Goal: Information Seeking & Learning: Learn about a topic

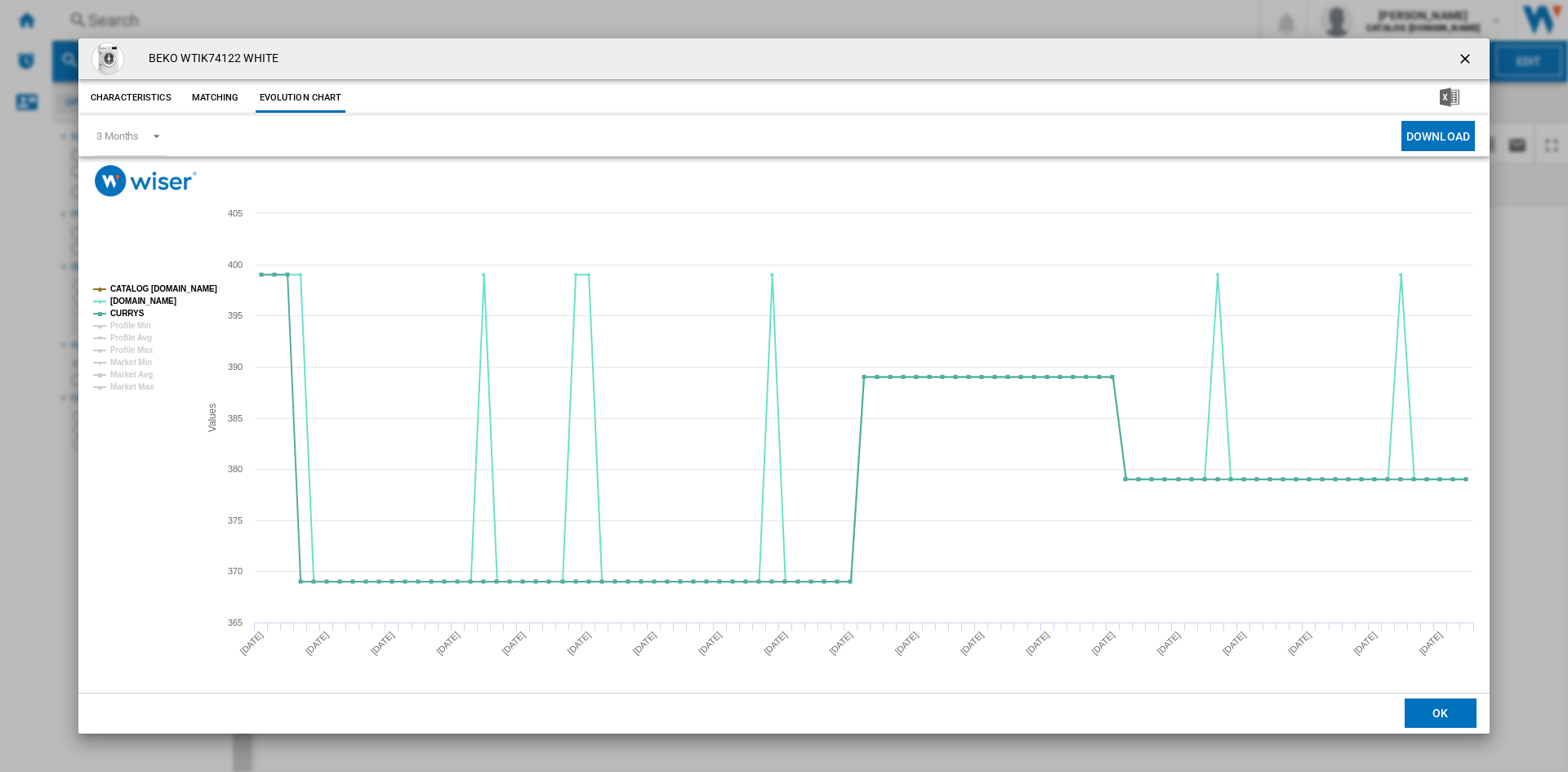
click at [1462, 56] on ng-md-icon "getI18NText('BUTTONS.CLOSE_DIALOG')" at bounding box center [1466, 61] width 20 height 20
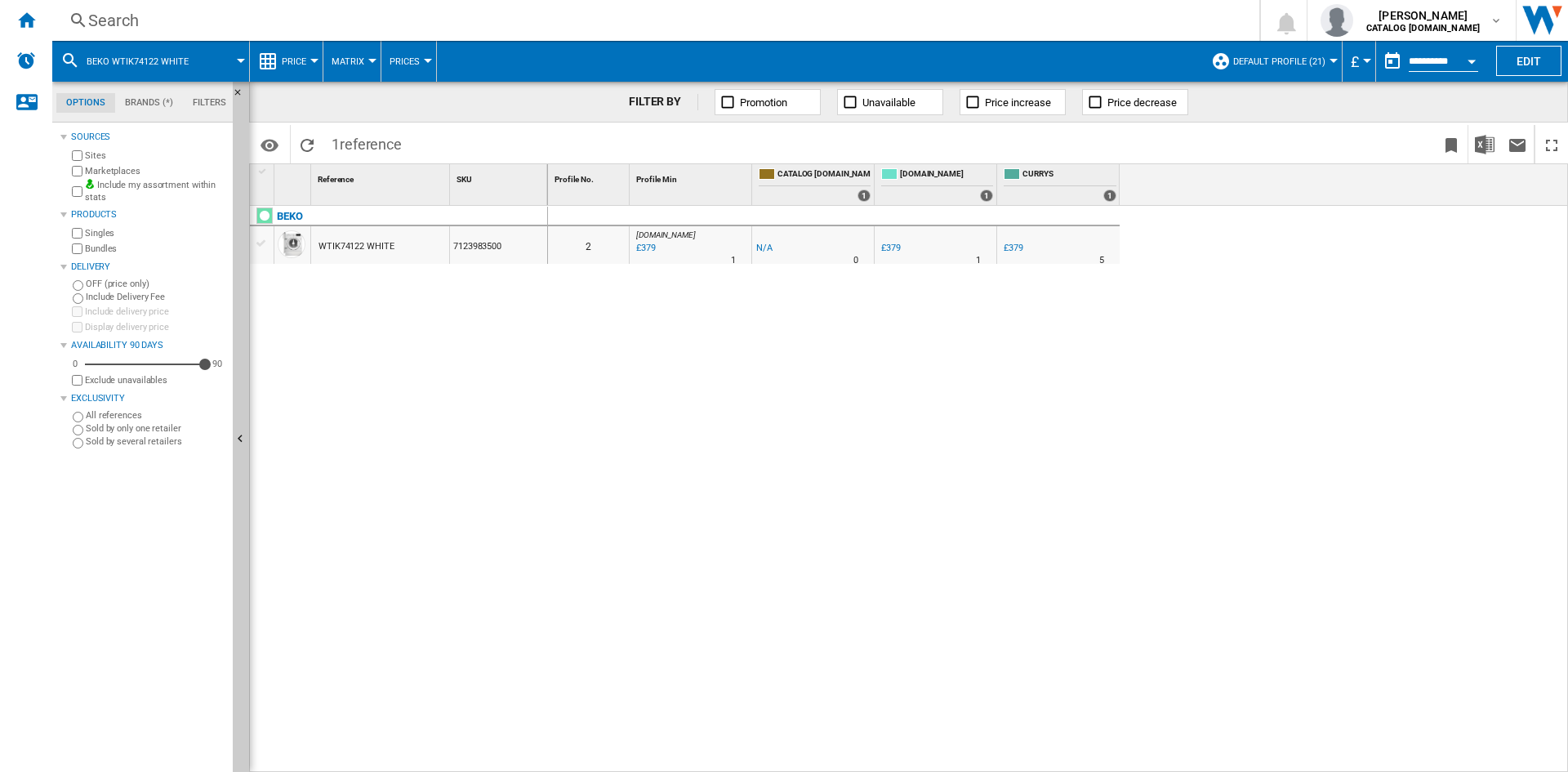
click at [129, 12] on div "Search" at bounding box center [652, 20] width 1128 height 23
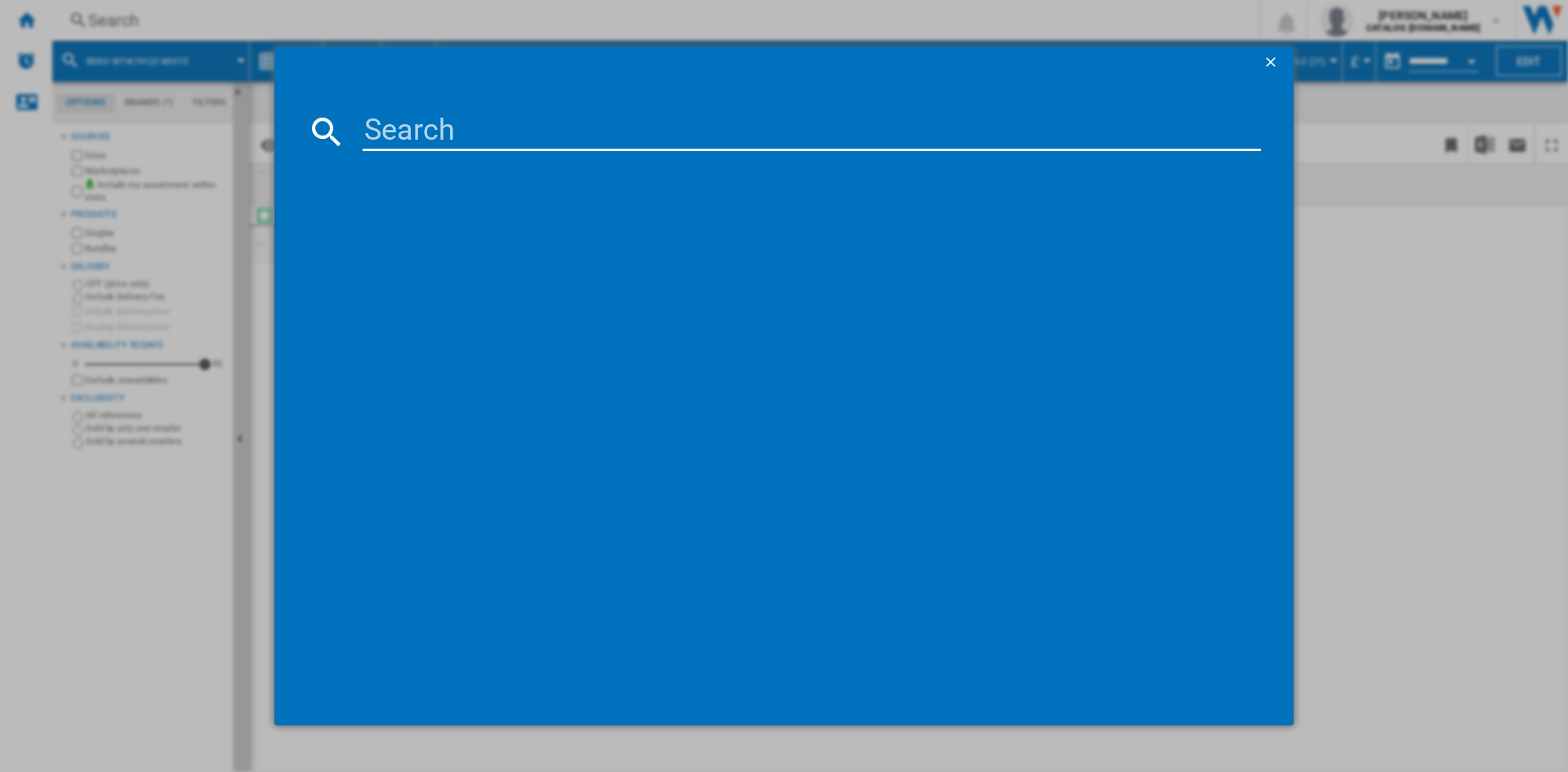
drag, startPoint x: 469, startPoint y: 133, endPoint x: 566, endPoint y: 96, distance: 103.8
click at [469, 133] on input at bounding box center [811, 131] width 898 height 39
type input "ktc611"
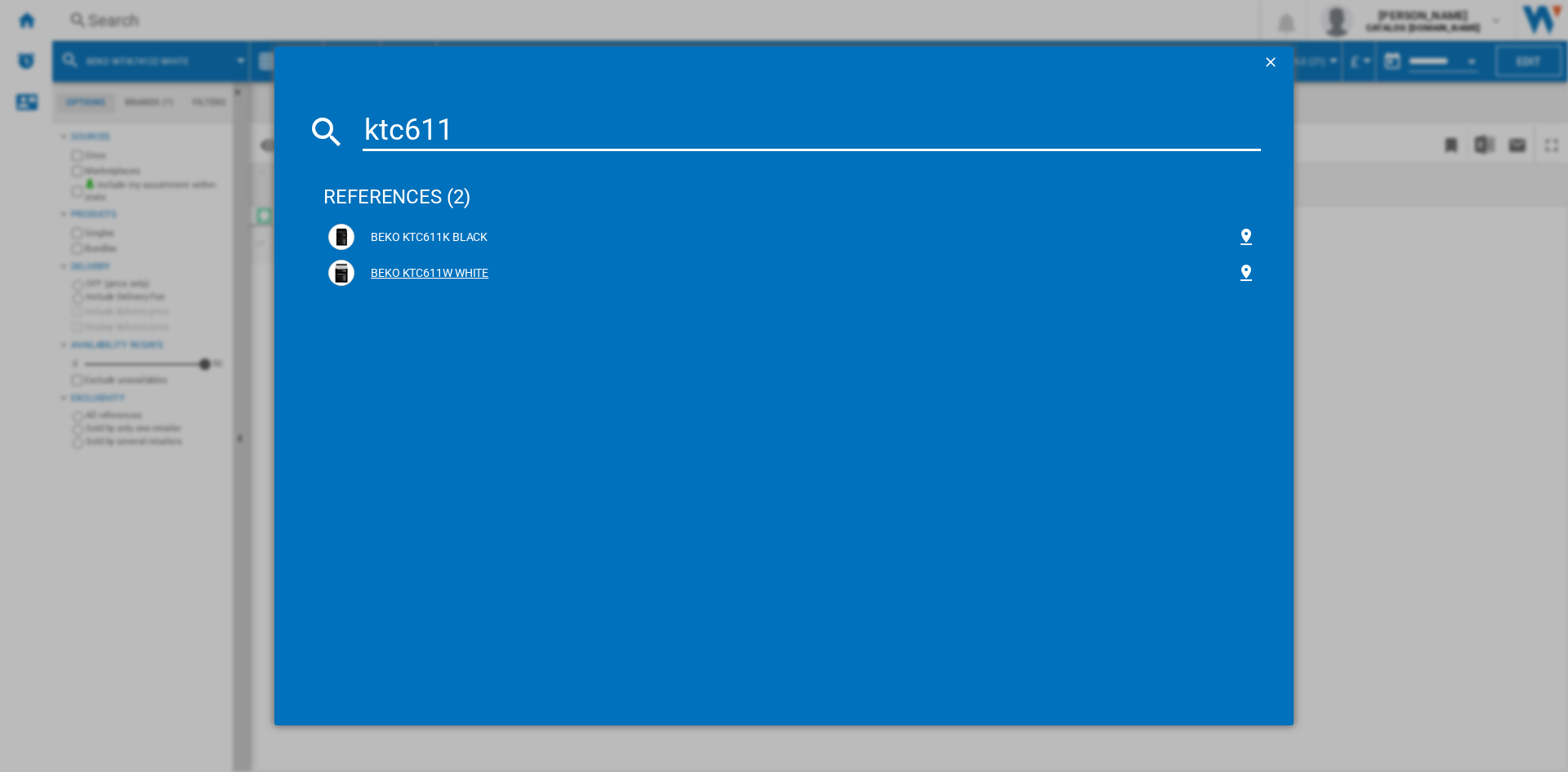
click at [435, 272] on div "BEKO KTC611W WHITE" at bounding box center [795, 273] width 882 height 16
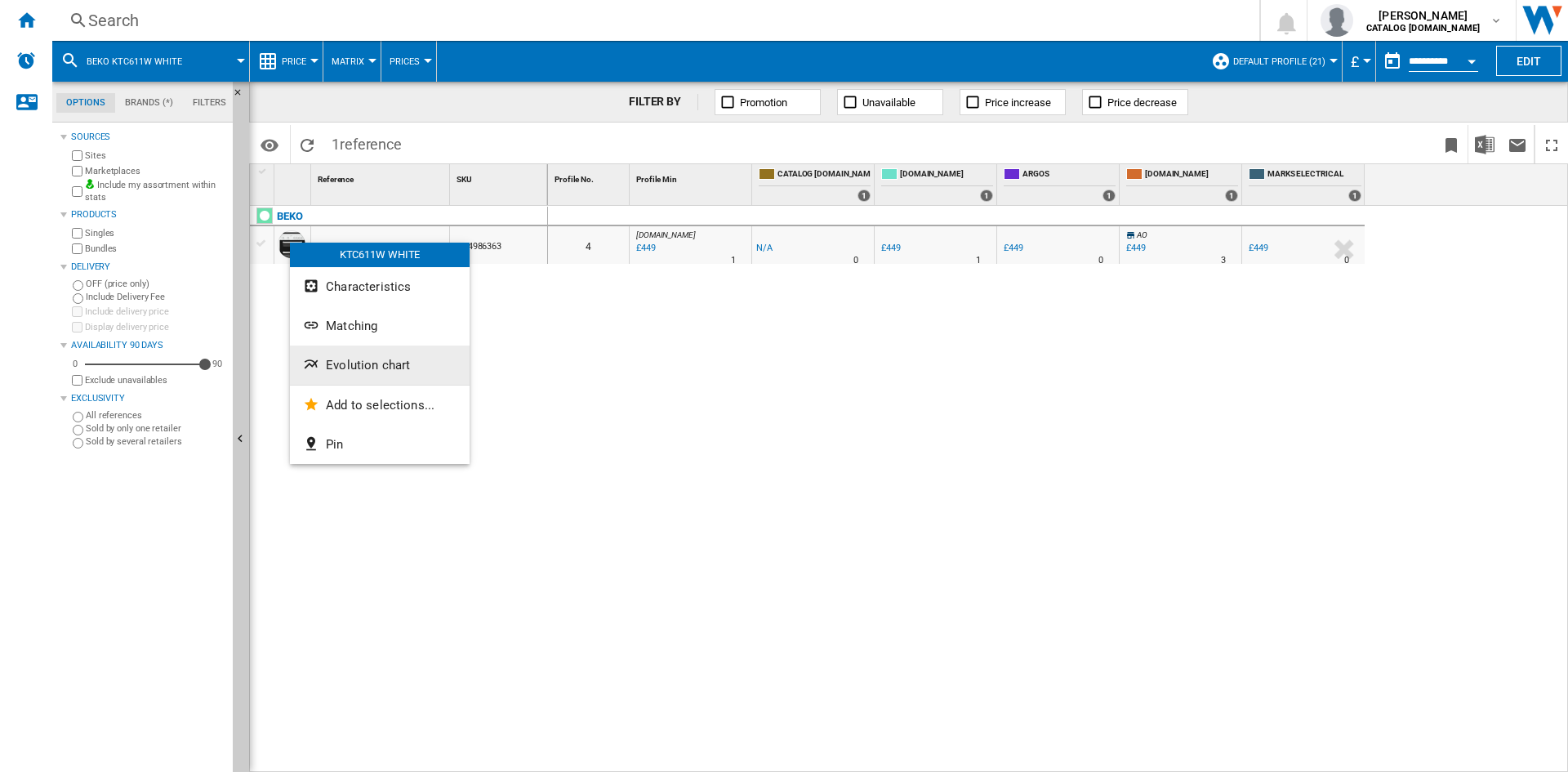
click at [378, 360] on span "Evolution chart" at bounding box center [368, 365] width 84 height 15
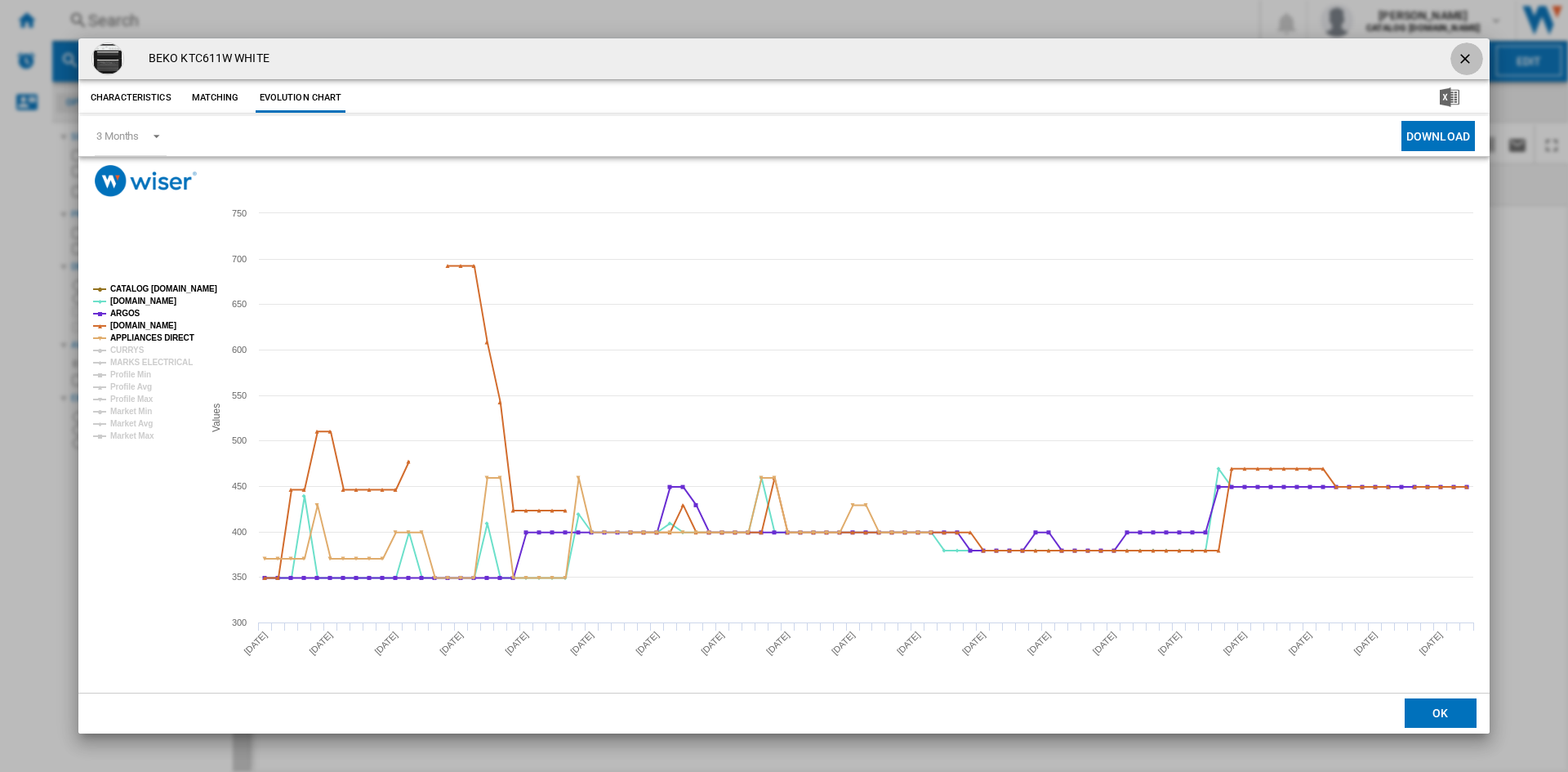
click at [1467, 57] on ng-md-icon "getI18NText('BUTTONS.CLOSE_DIALOG')" at bounding box center [1466, 61] width 20 height 20
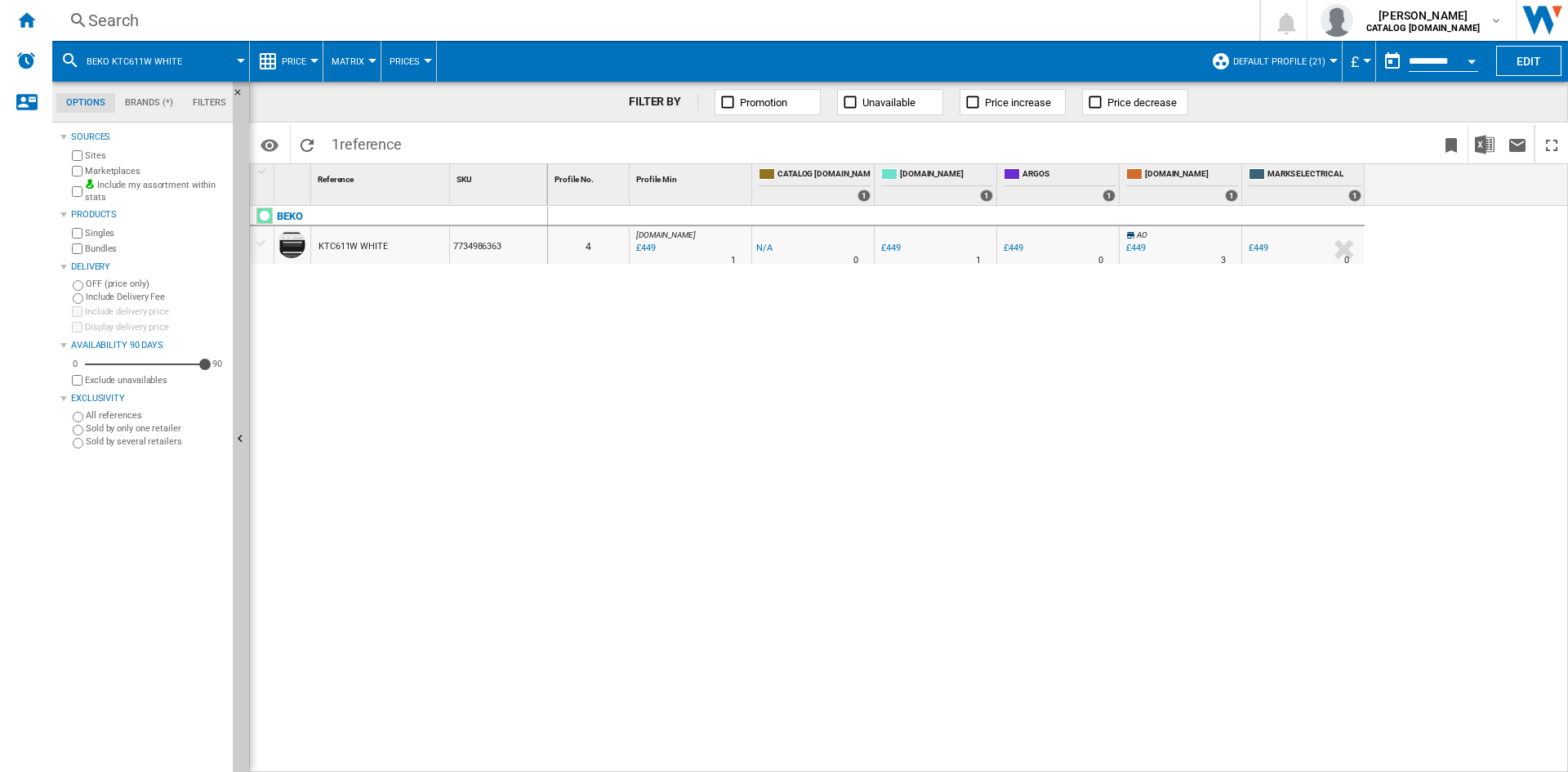
click at [109, 20] on div "Search" at bounding box center [652, 20] width 1128 height 23
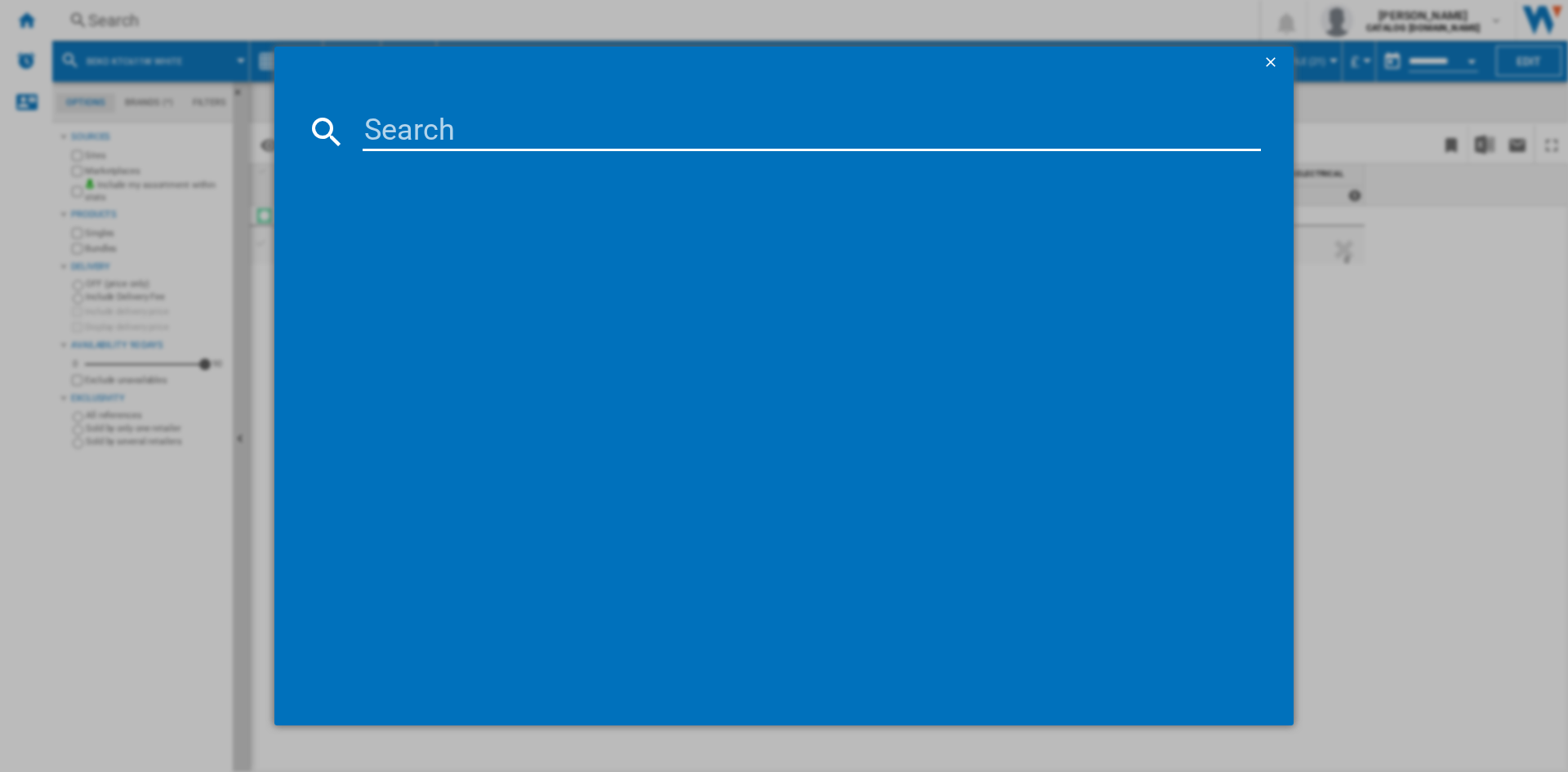
click at [427, 124] on input at bounding box center [811, 131] width 898 height 39
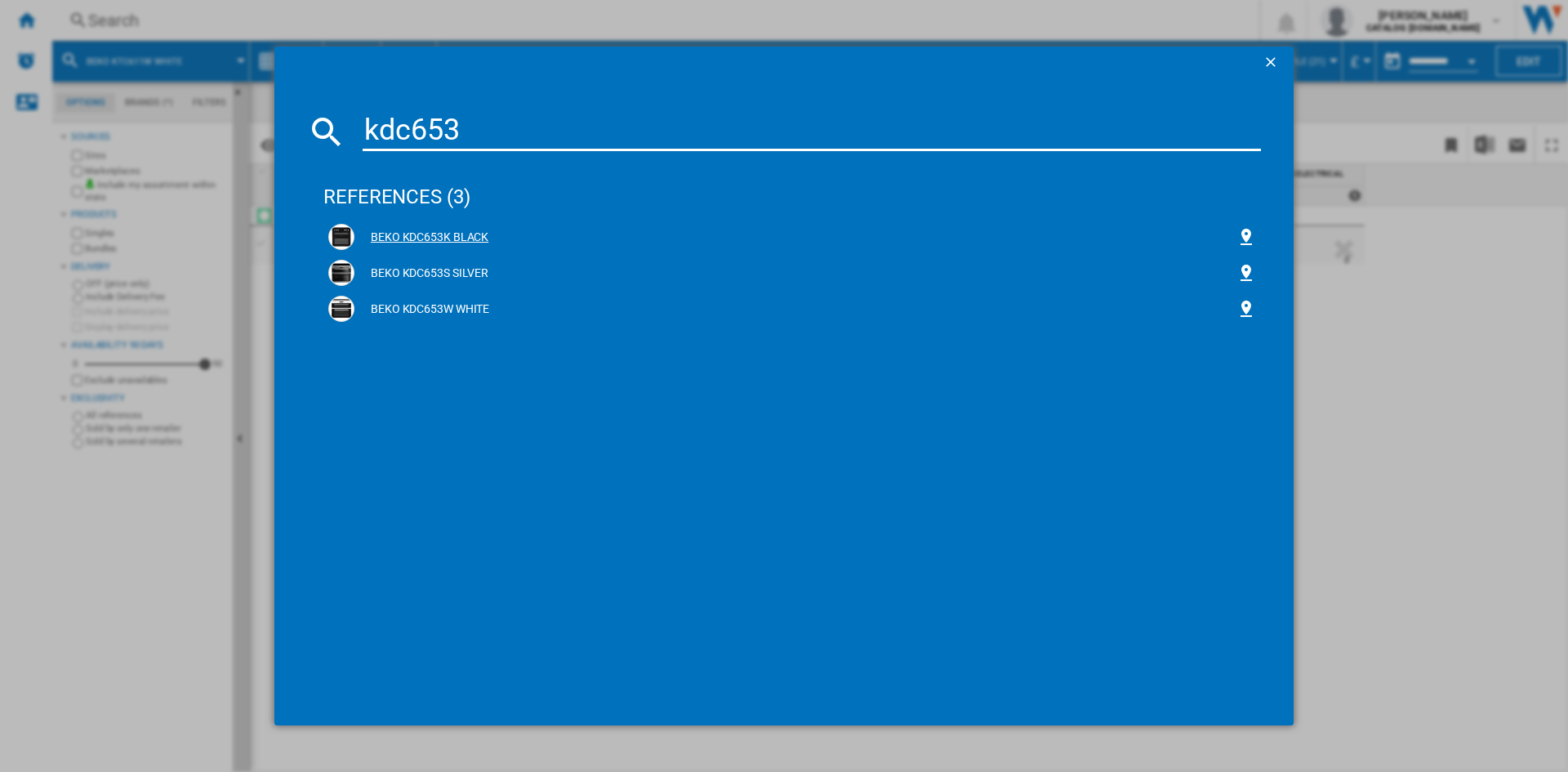
type input "kdc653"
click at [412, 235] on div "BEKO KDC653K BLACK" at bounding box center [795, 237] width 882 height 16
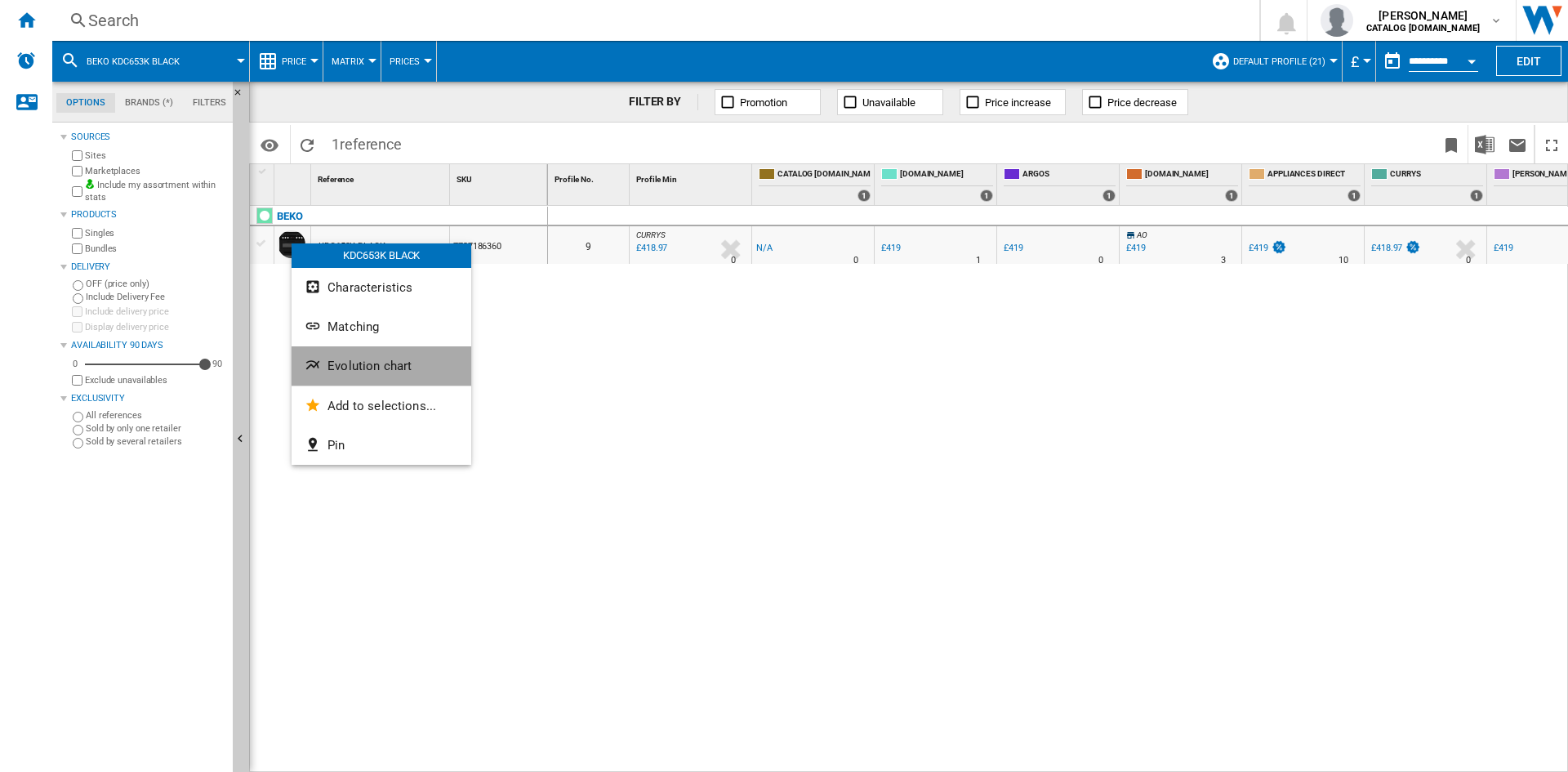
click at [382, 363] on span "Evolution chart" at bounding box center [369, 366] width 84 height 15
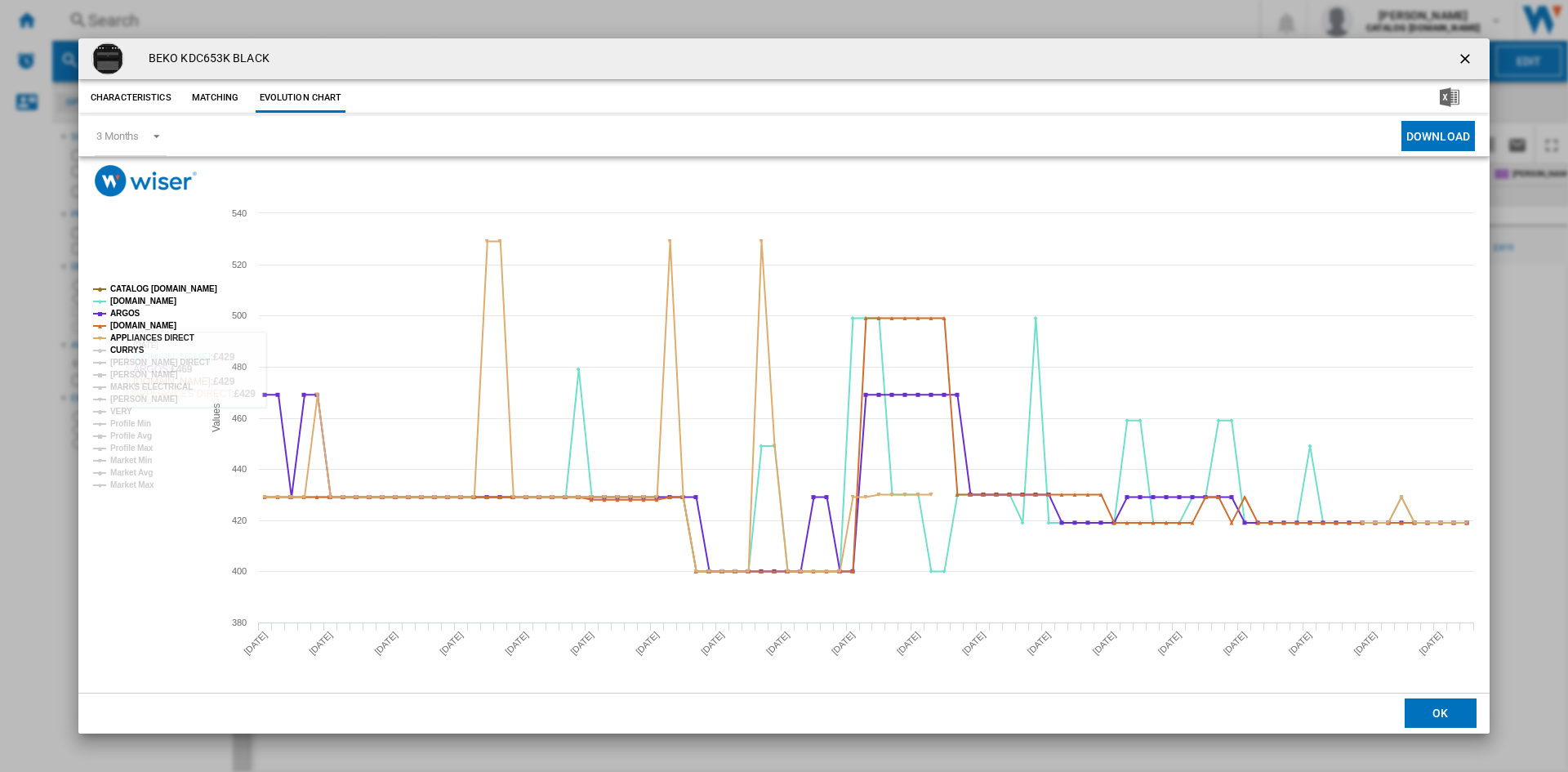
click at [118, 350] on tspan "CURRYS" at bounding box center [128, 349] width 34 height 9
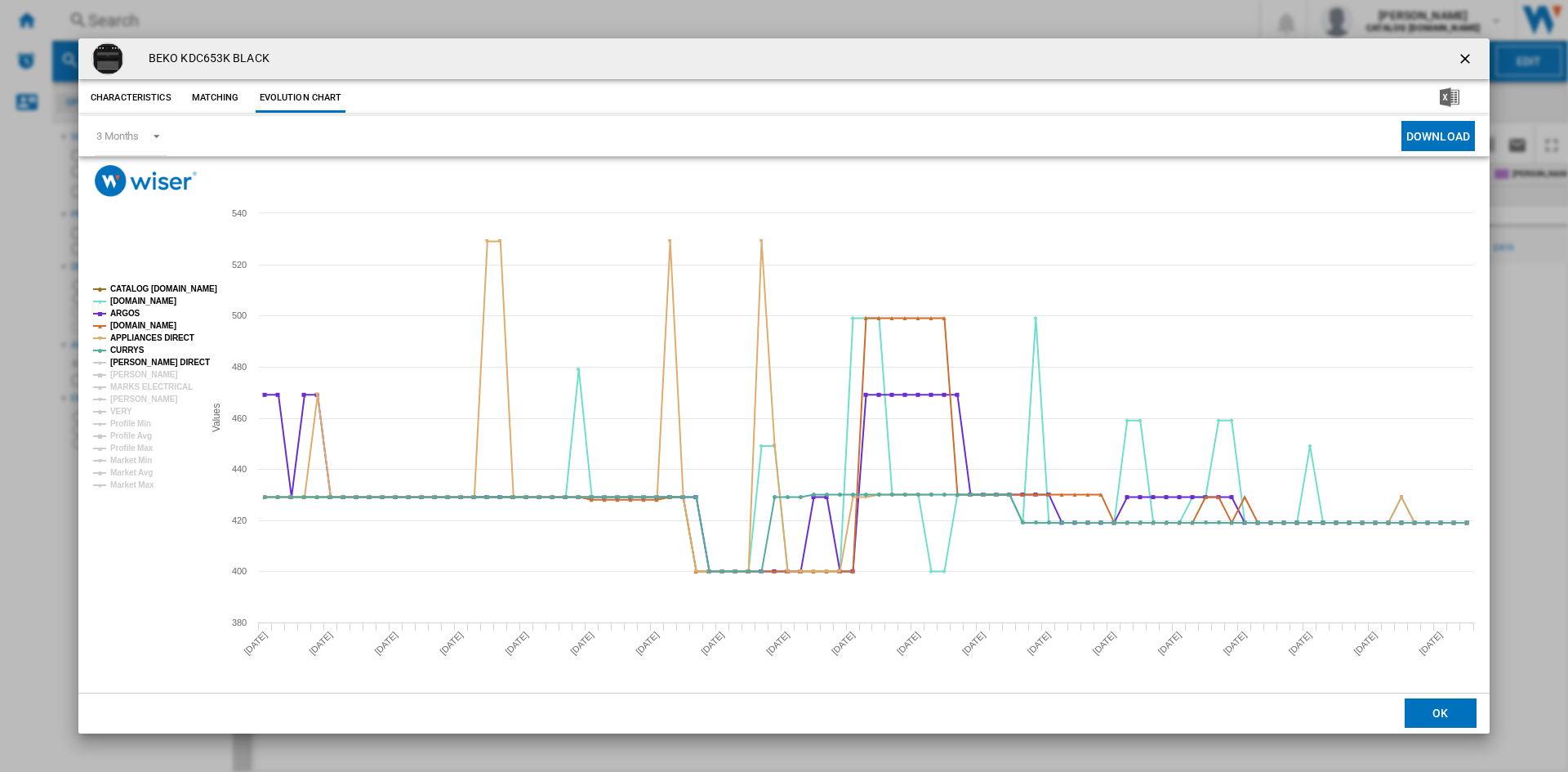
click at [118, 362] on tspan "[PERSON_NAME] DIRECT" at bounding box center [160, 361] width 99 height 9
drag, startPoint x: 129, startPoint y: 371, endPoint x: 135, endPoint y: 386, distance: 16.2
click at [129, 372] on tspan "[PERSON_NAME]" at bounding box center [145, 374] width 68 height 9
click at [140, 388] on tspan "MARKS ELECTRICAL" at bounding box center [151, 386] width 82 height 9
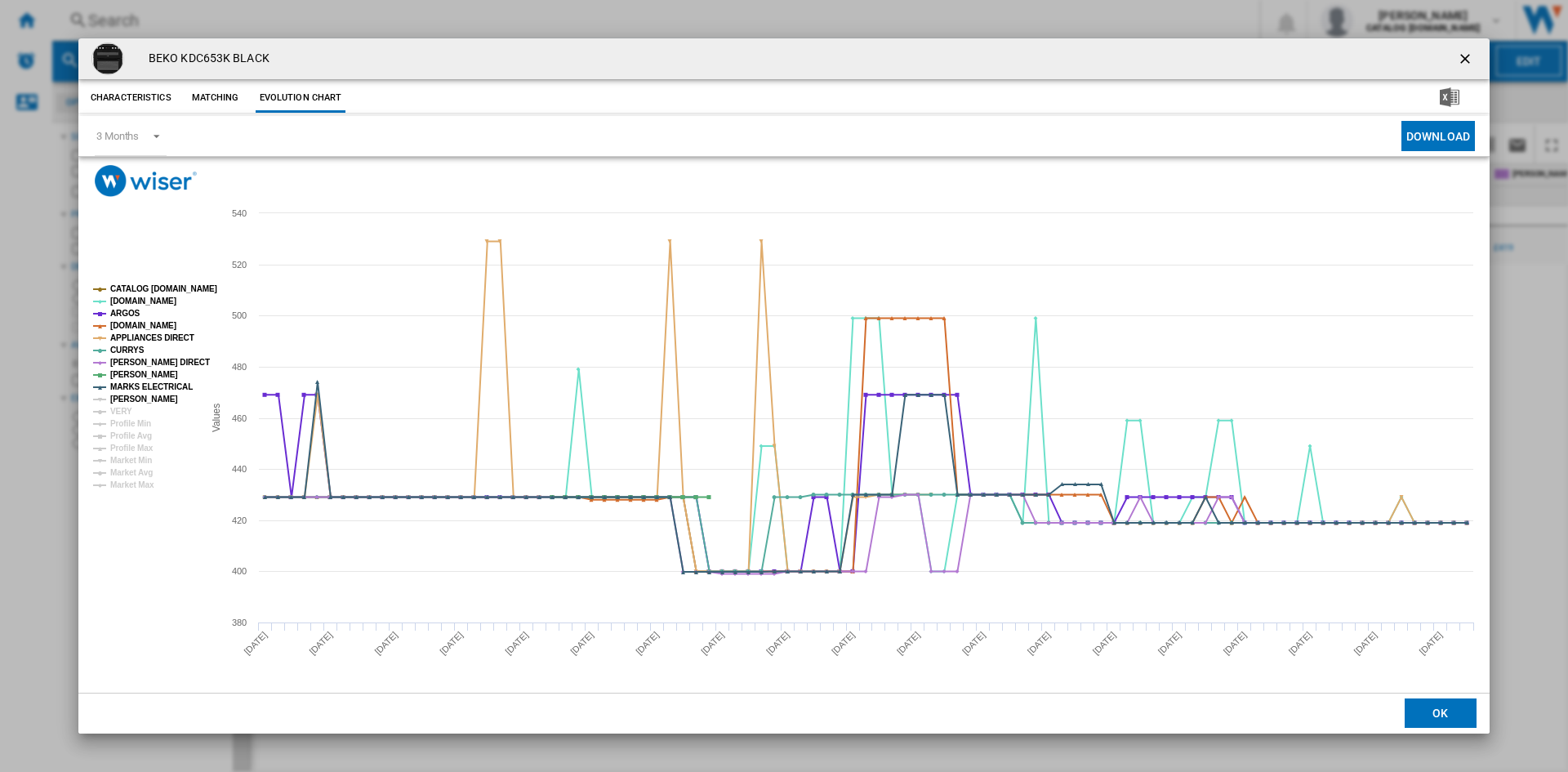
drag, startPoint x: 135, startPoint y: 399, endPoint x: 109, endPoint y: 409, distance: 27.9
click at [134, 399] on tspan "[PERSON_NAME]" at bounding box center [145, 398] width 68 height 9
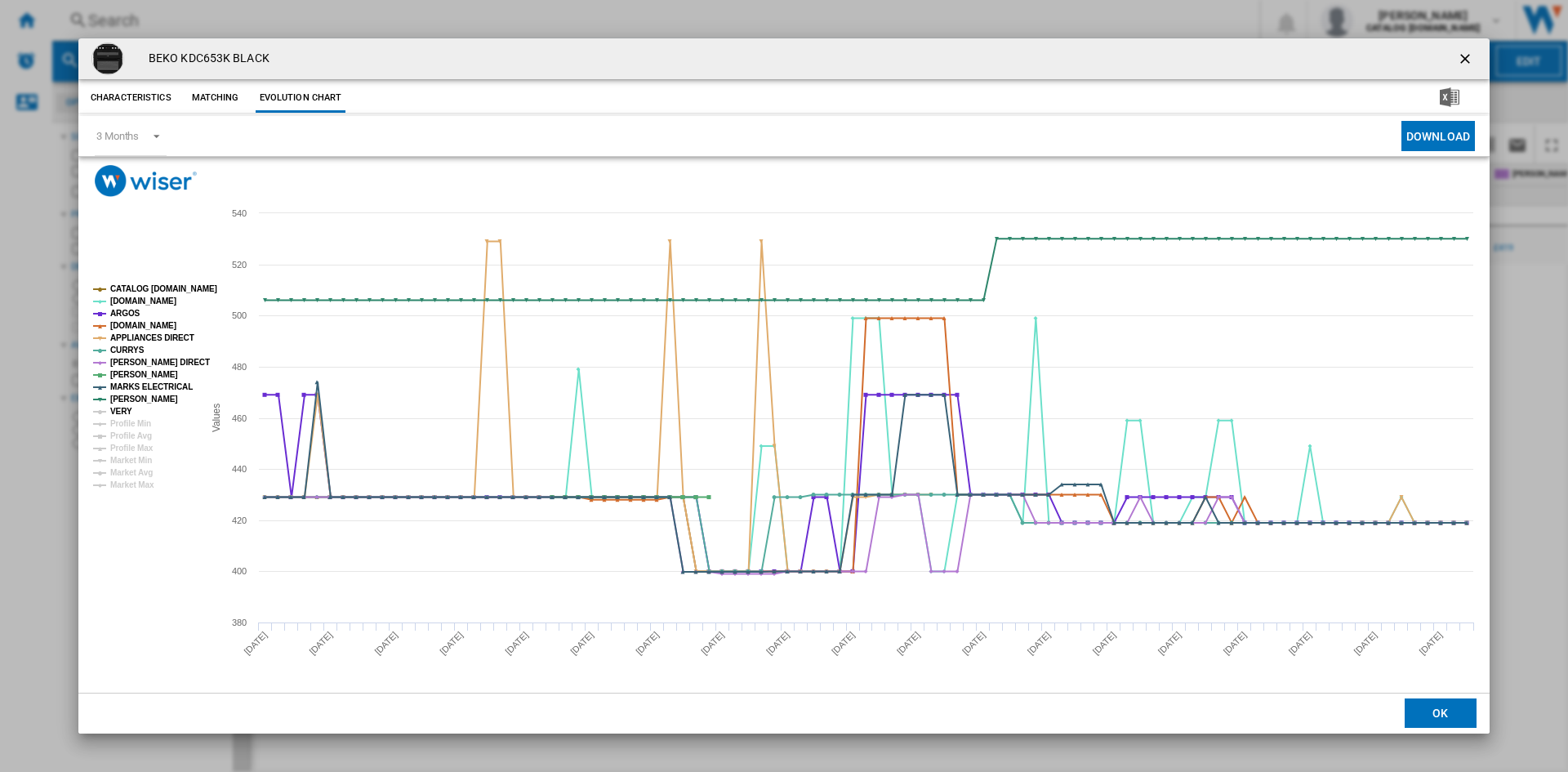
click at [121, 410] on tspan "VERY" at bounding box center [121, 411] width 22 height 9
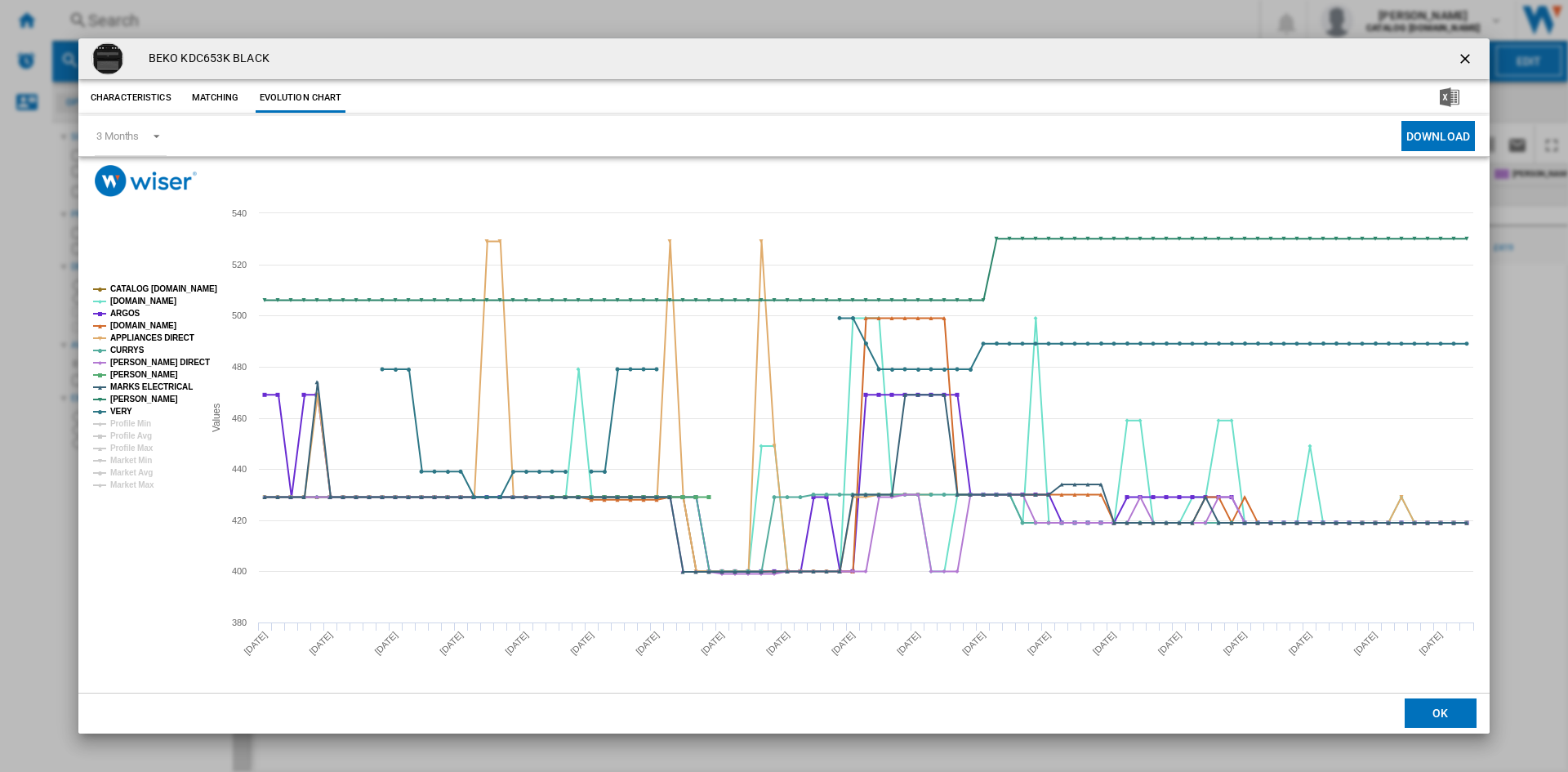
click at [1466, 55] on ng-md-icon "getI18NText('BUTTONS.CLOSE_DIALOG')" at bounding box center [1466, 61] width 20 height 20
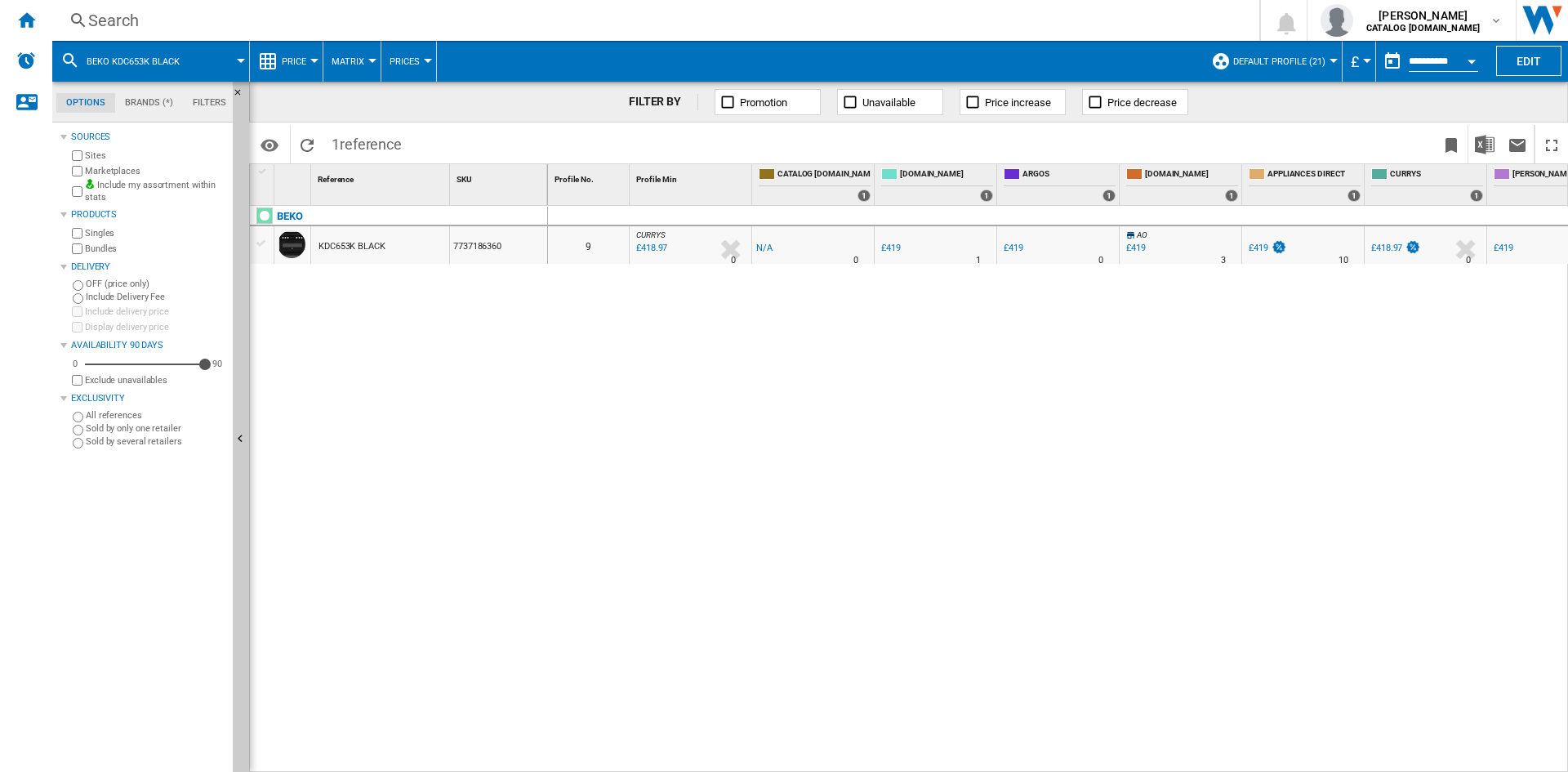
click at [115, 22] on div "Search" at bounding box center [652, 20] width 1128 height 23
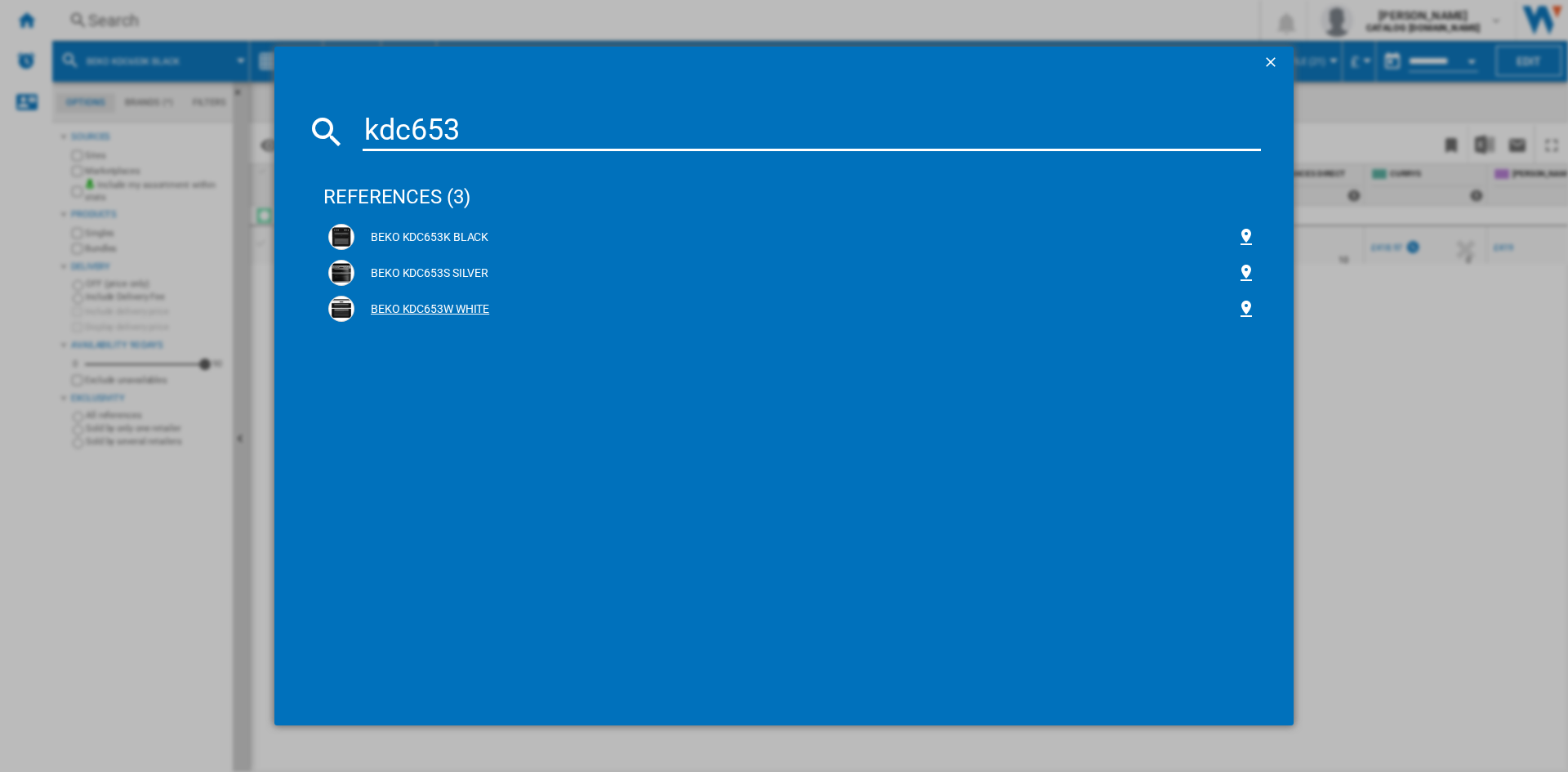
type input "kdc653"
click at [436, 314] on div "BEKO KDC653W WHITE" at bounding box center [795, 309] width 882 height 16
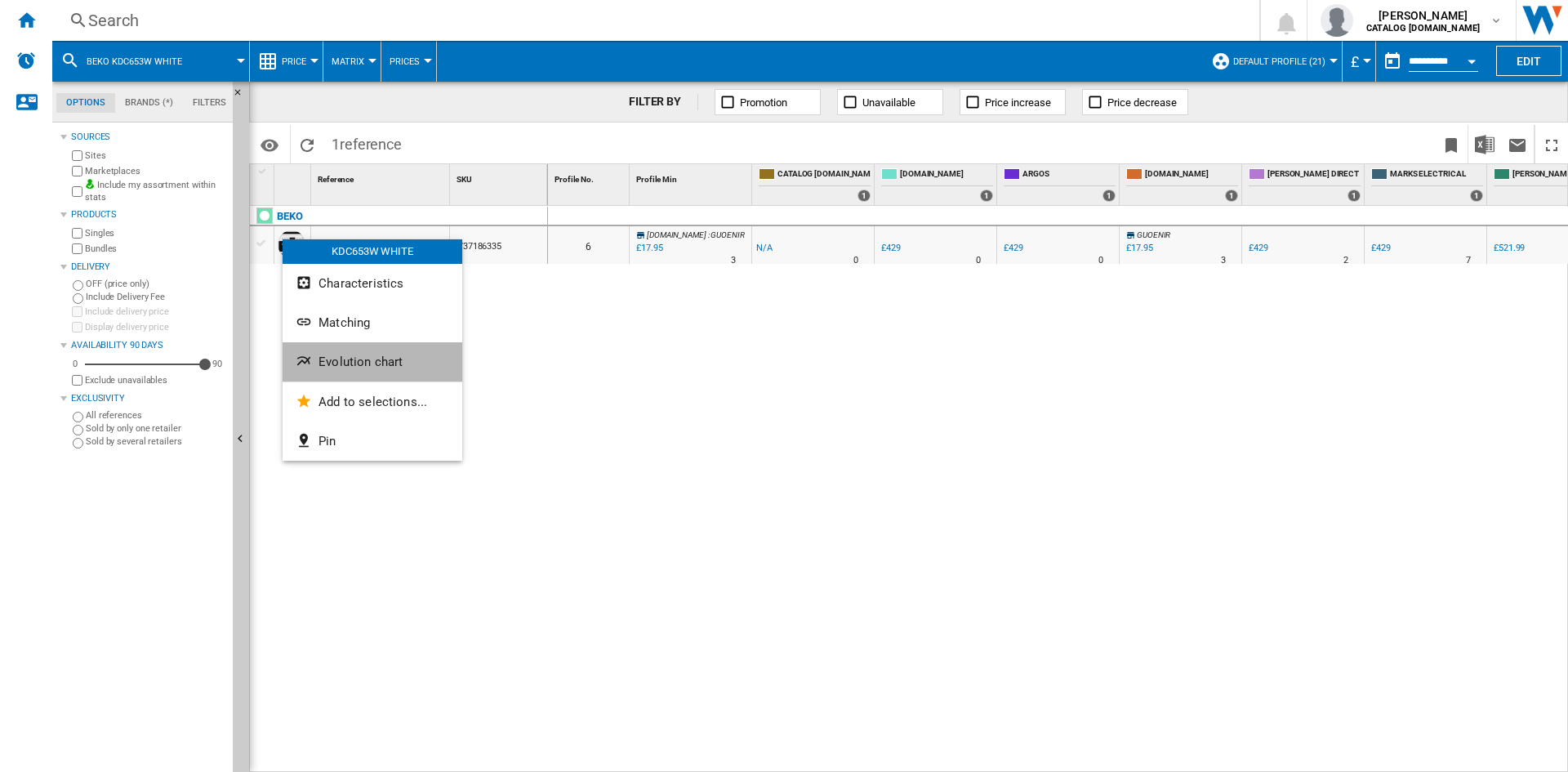
click at [372, 368] on span "Evolution chart" at bounding box center [360, 362] width 84 height 15
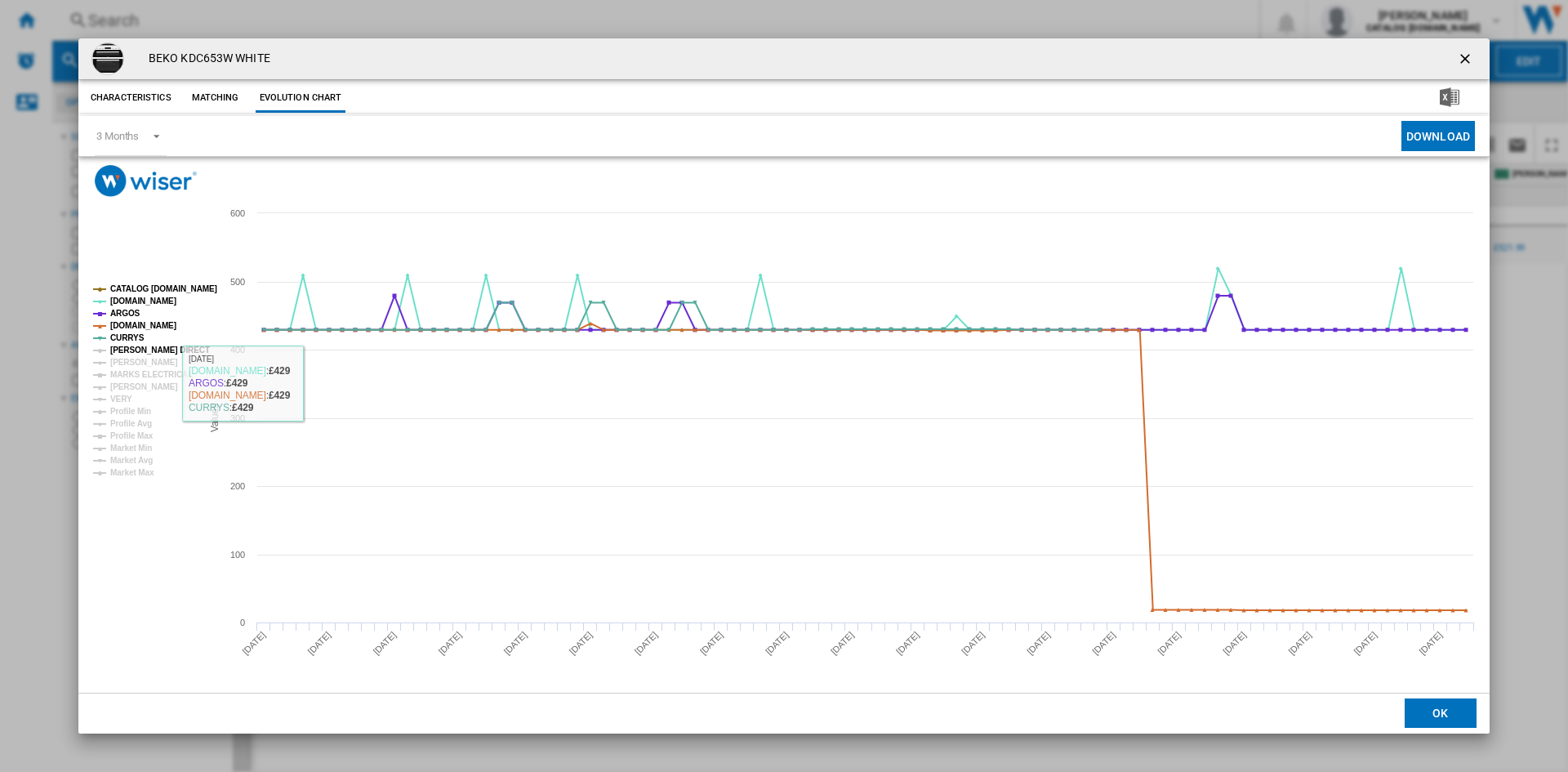
click at [137, 345] on tspan "[PERSON_NAME] DIRECT" at bounding box center [160, 349] width 99 height 9
click at [139, 367] on tspan "[PERSON_NAME]" at bounding box center [145, 361] width 68 height 9
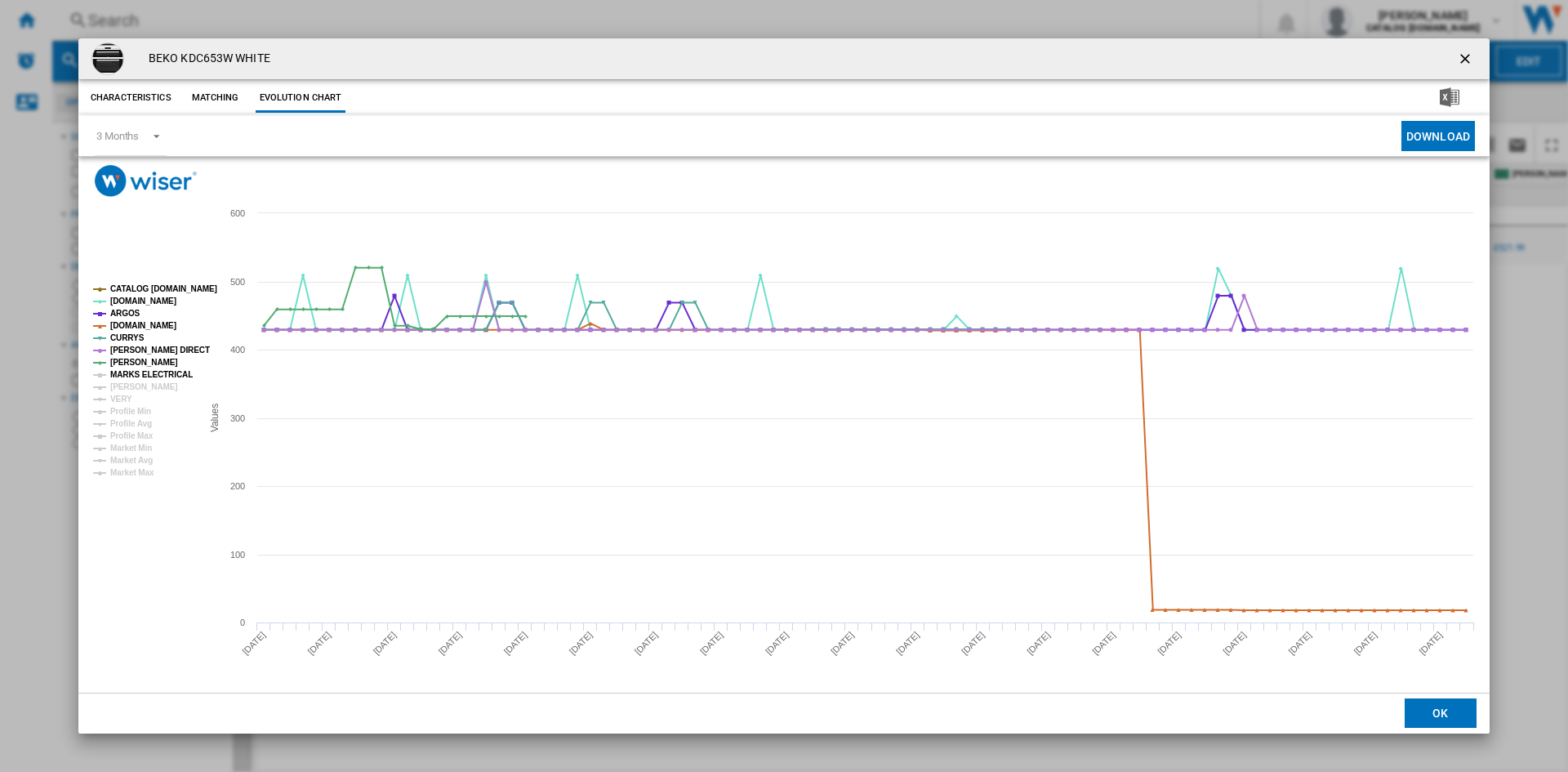
click at [144, 379] on tspan "MARKS ELECTRICAL" at bounding box center [151, 374] width 82 height 9
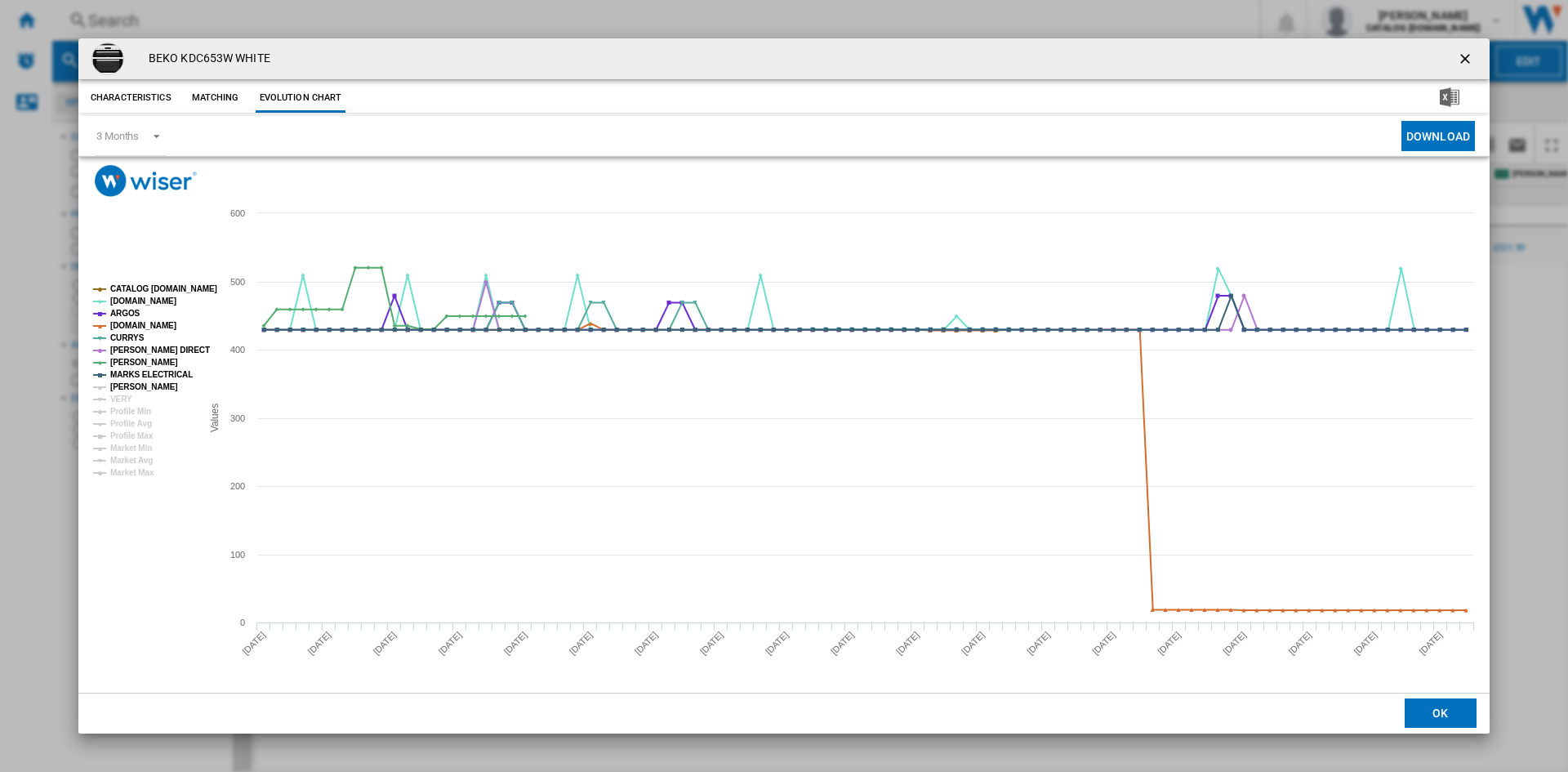
click at [142, 388] on tspan "[PERSON_NAME]" at bounding box center [145, 386] width 68 height 9
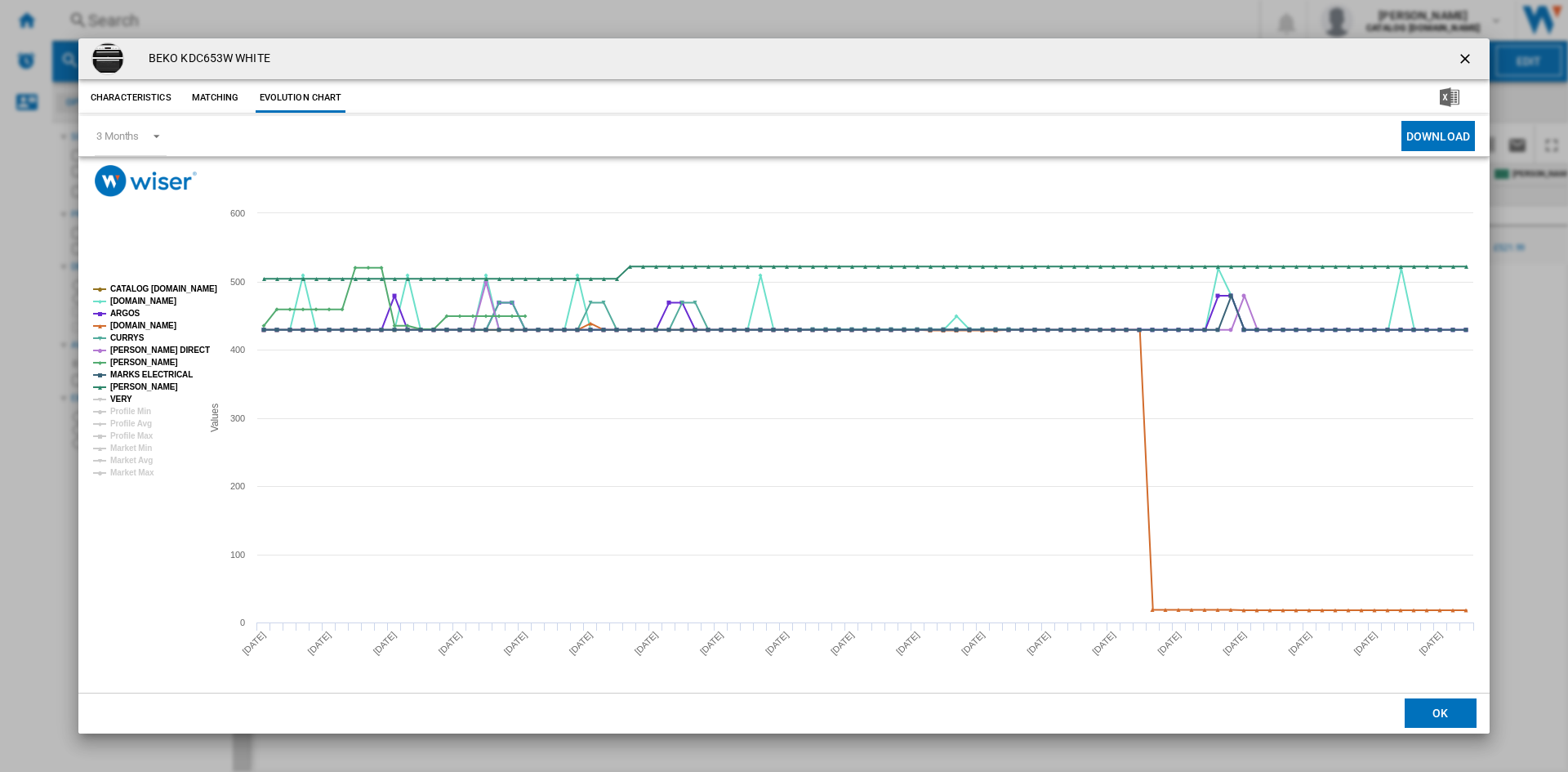
click at [120, 397] on tspan "VERY" at bounding box center [121, 398] width 22 height 9
click at [1462, 56] on ng-md-icon "getI18NText('BUTTONS.CLOSE_DIALOG')" at bounding box center [1466, 61] width 20 height 20
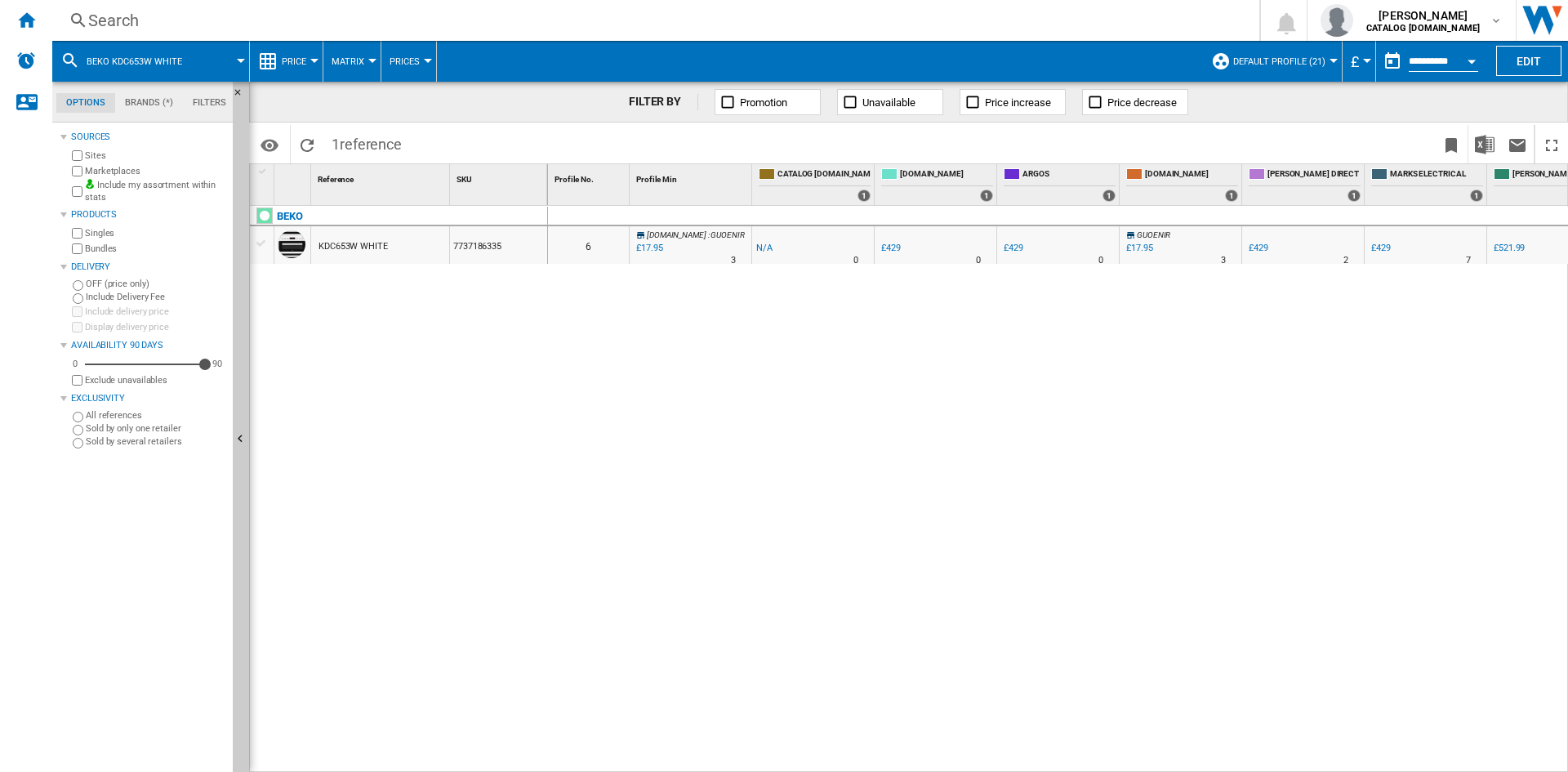
click at [117, 21] on div "Search" at bounding box center [652, 20] width 1128 height 23
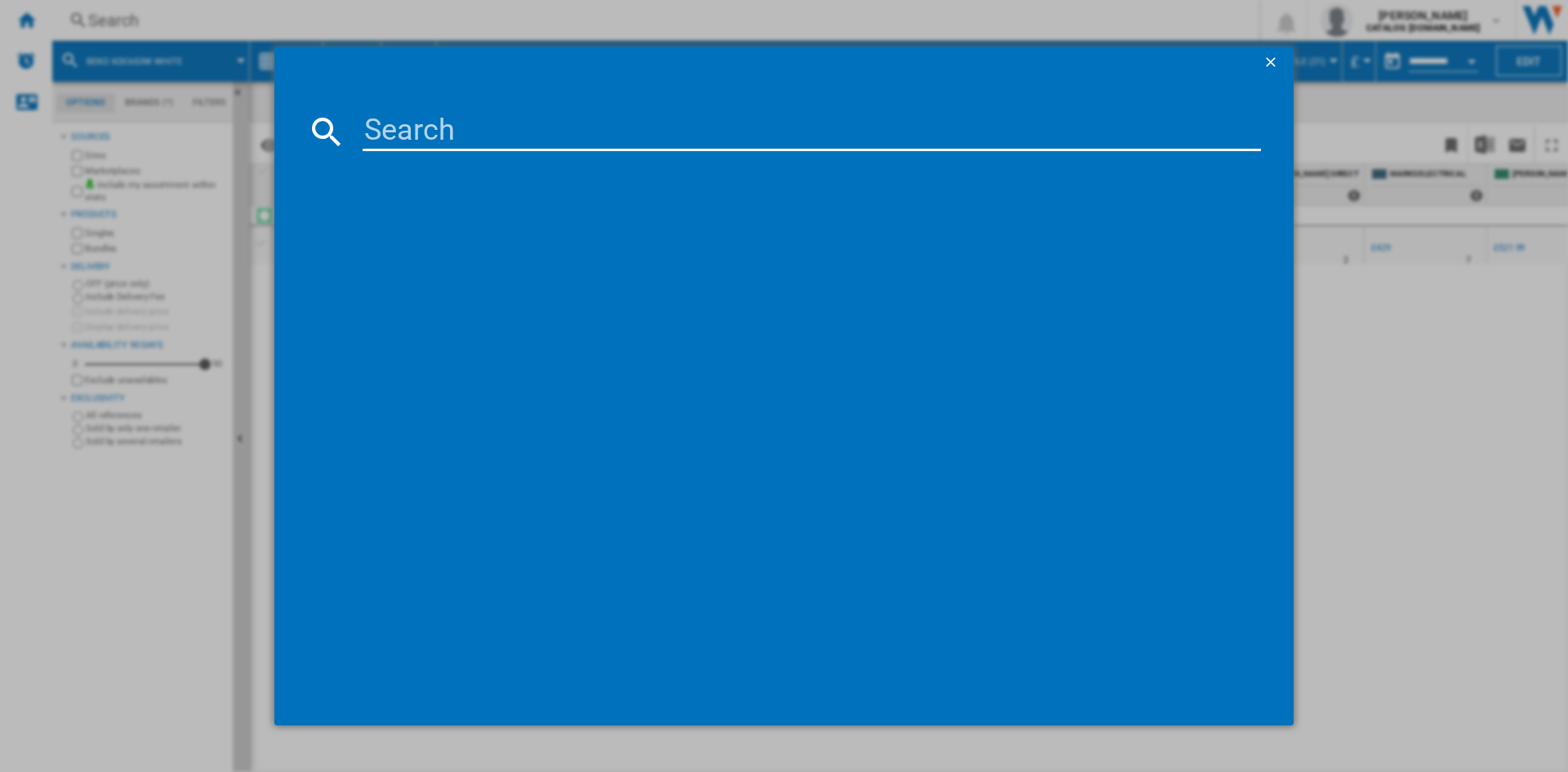
click at [489, 129] on input at bounding box center [811, 131] width 898 height 39
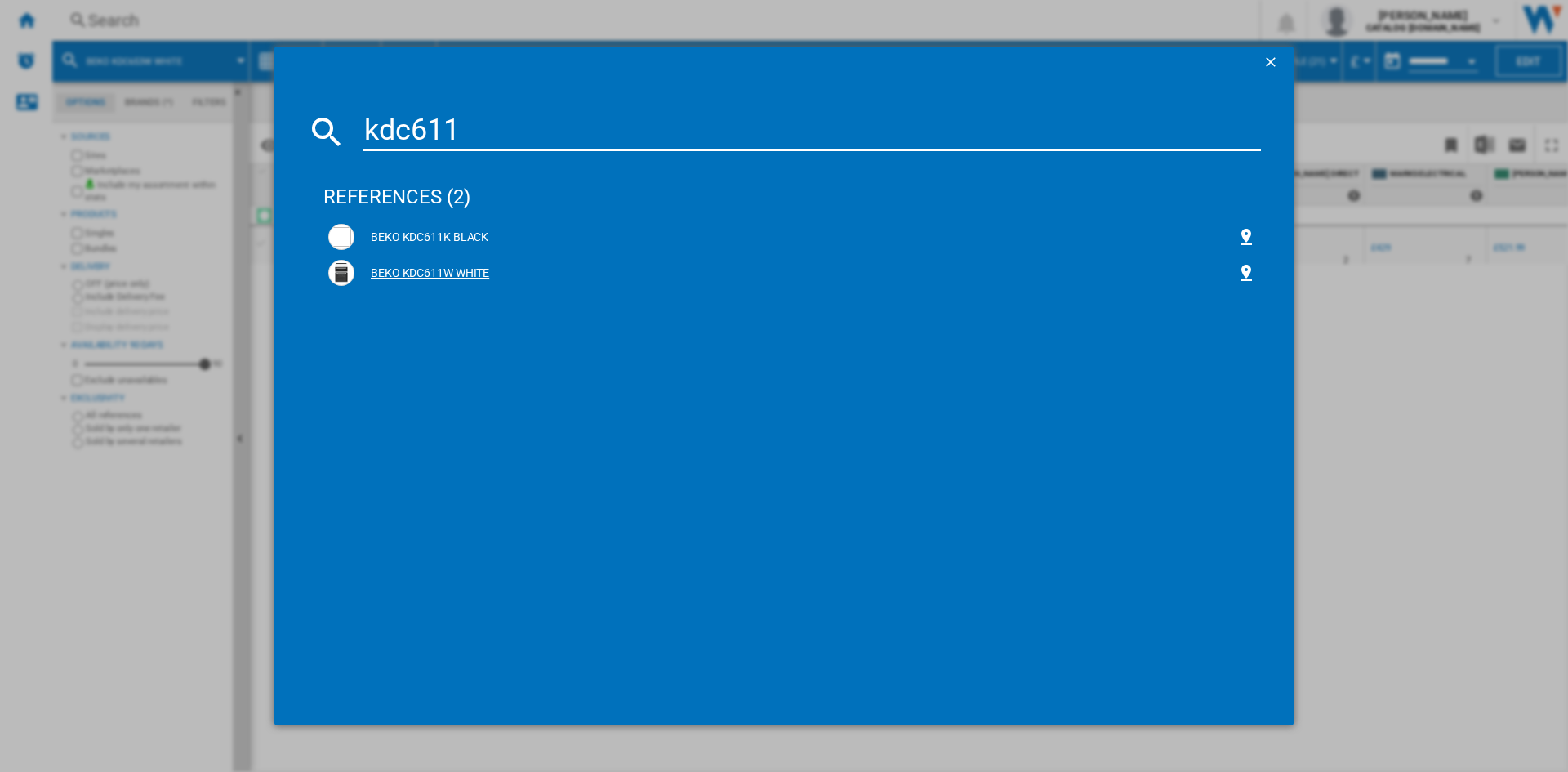
type input "kdc611"
click at [410, 270] on div "BEKO KDC611W WHITE" at bounding box center [795, 273] width 882 height 16
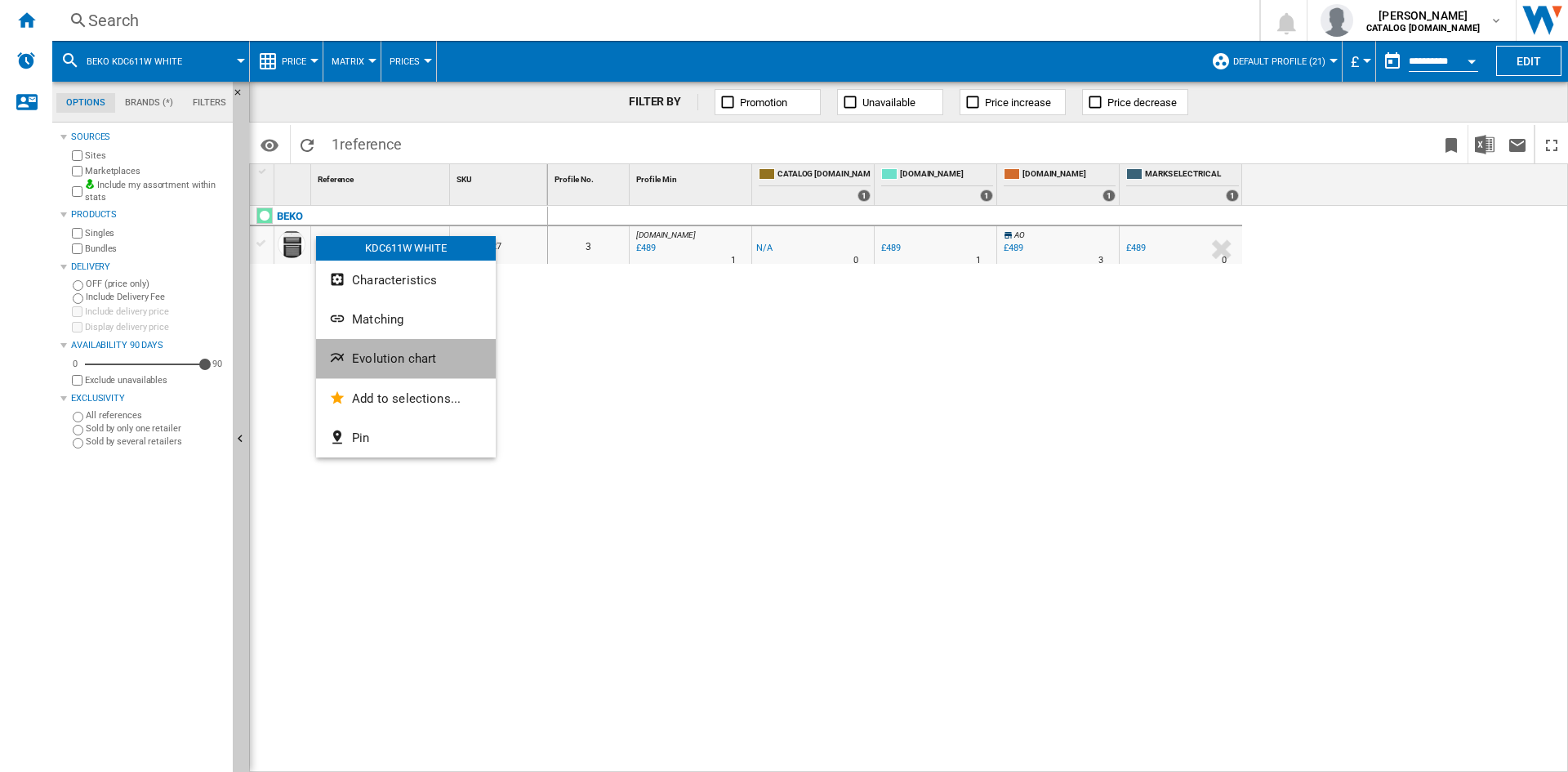
click at [408, 366] on button "Evolution chart" at bounding box center [406, 358] width 180 height 39
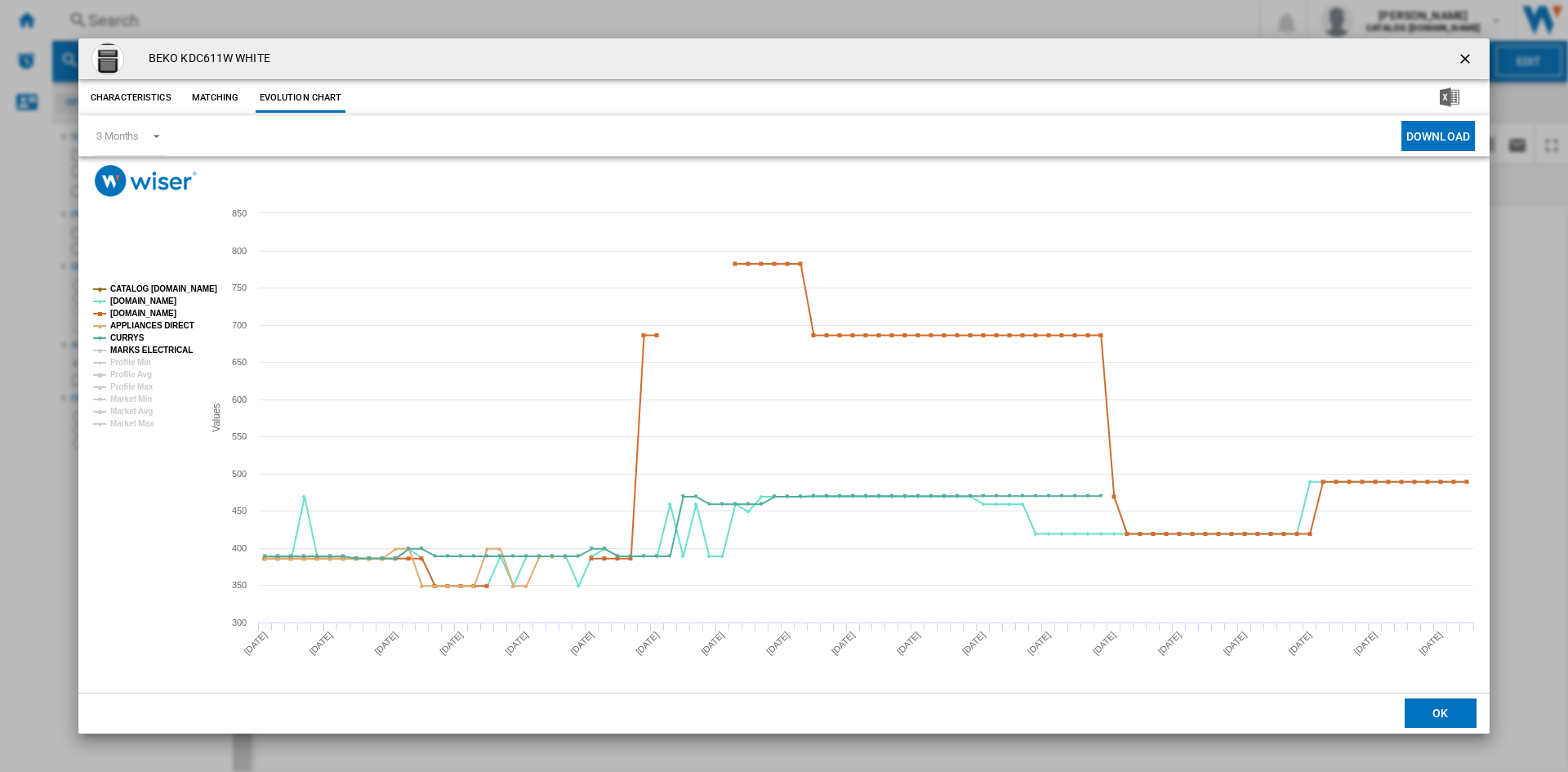
click at [152, 348] on tspan "MARKS ELECTRICAL" at bounding box center [151, 349] width 82 height 9
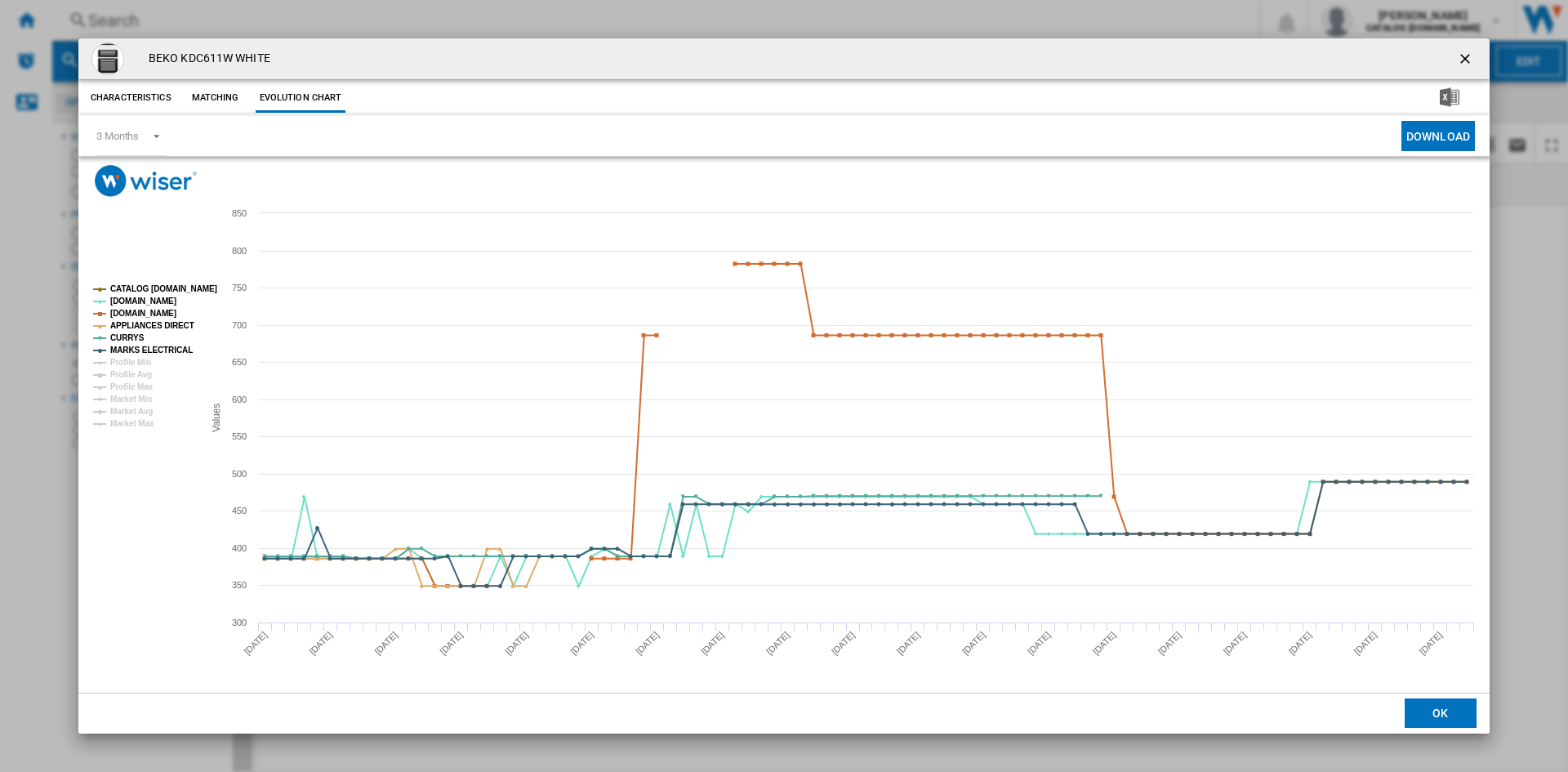
click at [1462, 52] on ng-md-icon "getI18NText('BUTTONS.CLOSE_DIALOG')" at bounding box center [1466, 61] width 20 height 20
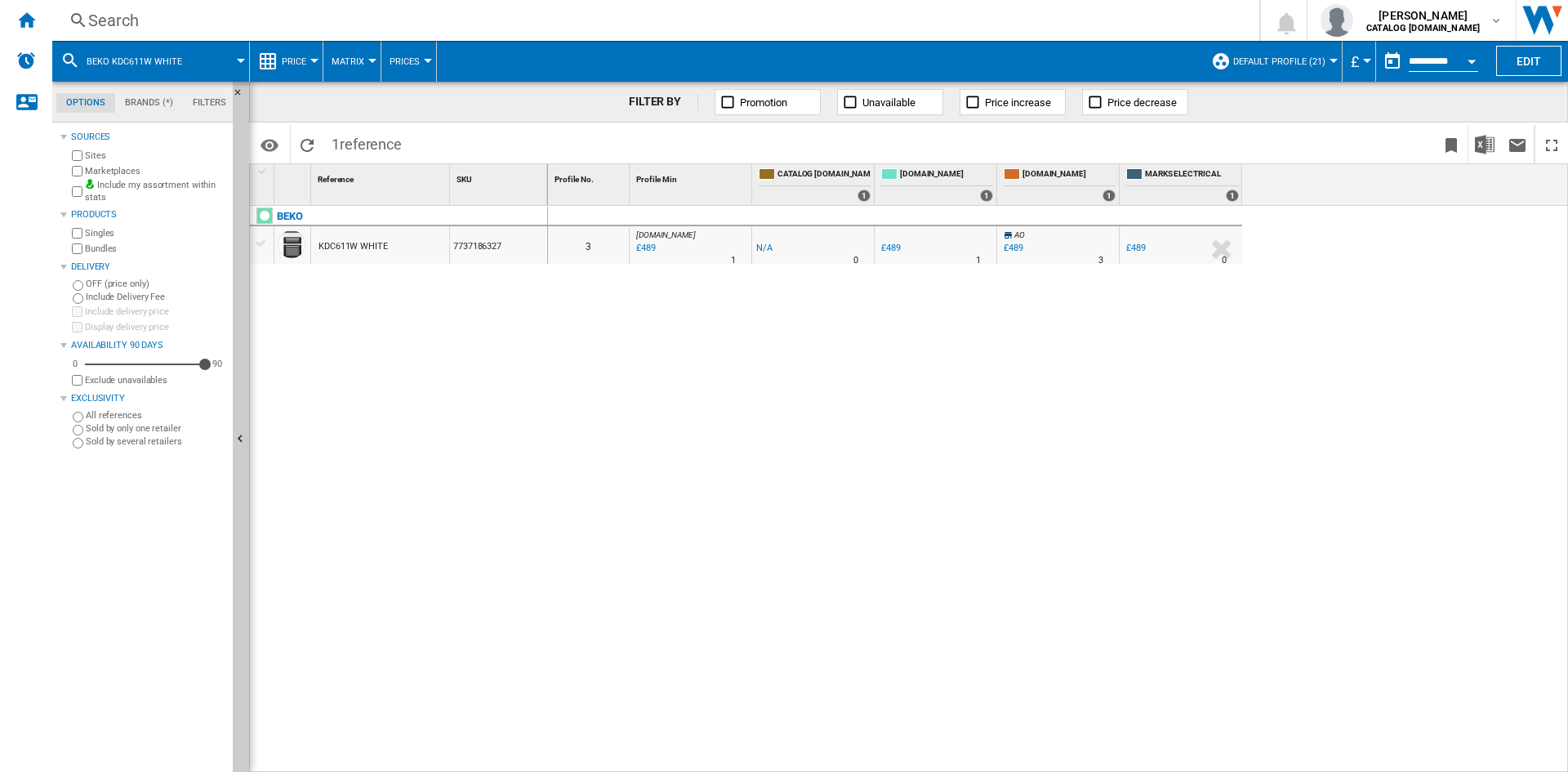
click at [126, 17] on div "Search" at bounding box center [652, 20] width 1128 height 23
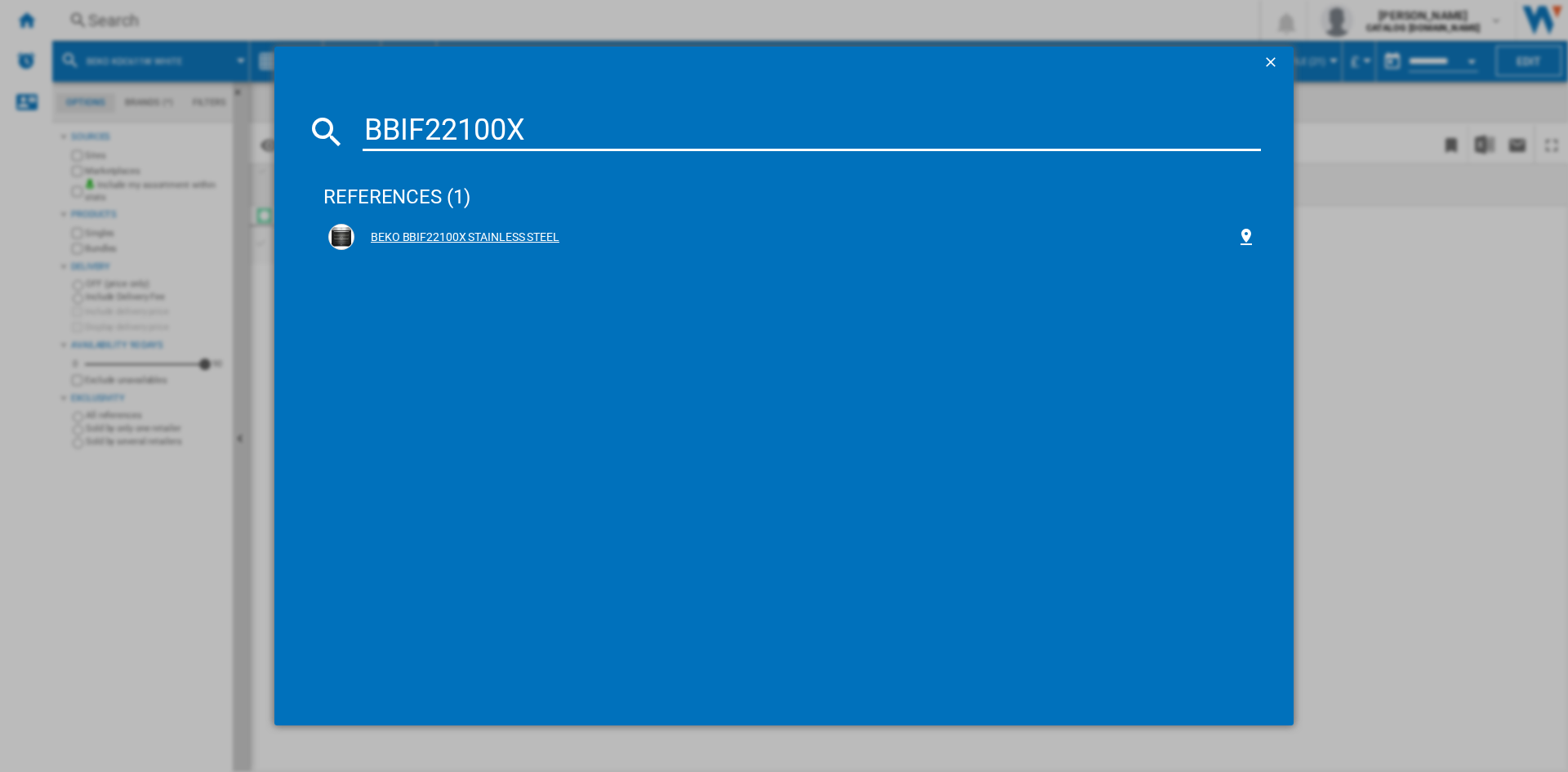
type input "BBIF22100X"
click at [460, 237] on div "BEKO BBIF22100X STAINLESS STEEL" at bounding box center [795, 237] width 882 height 16
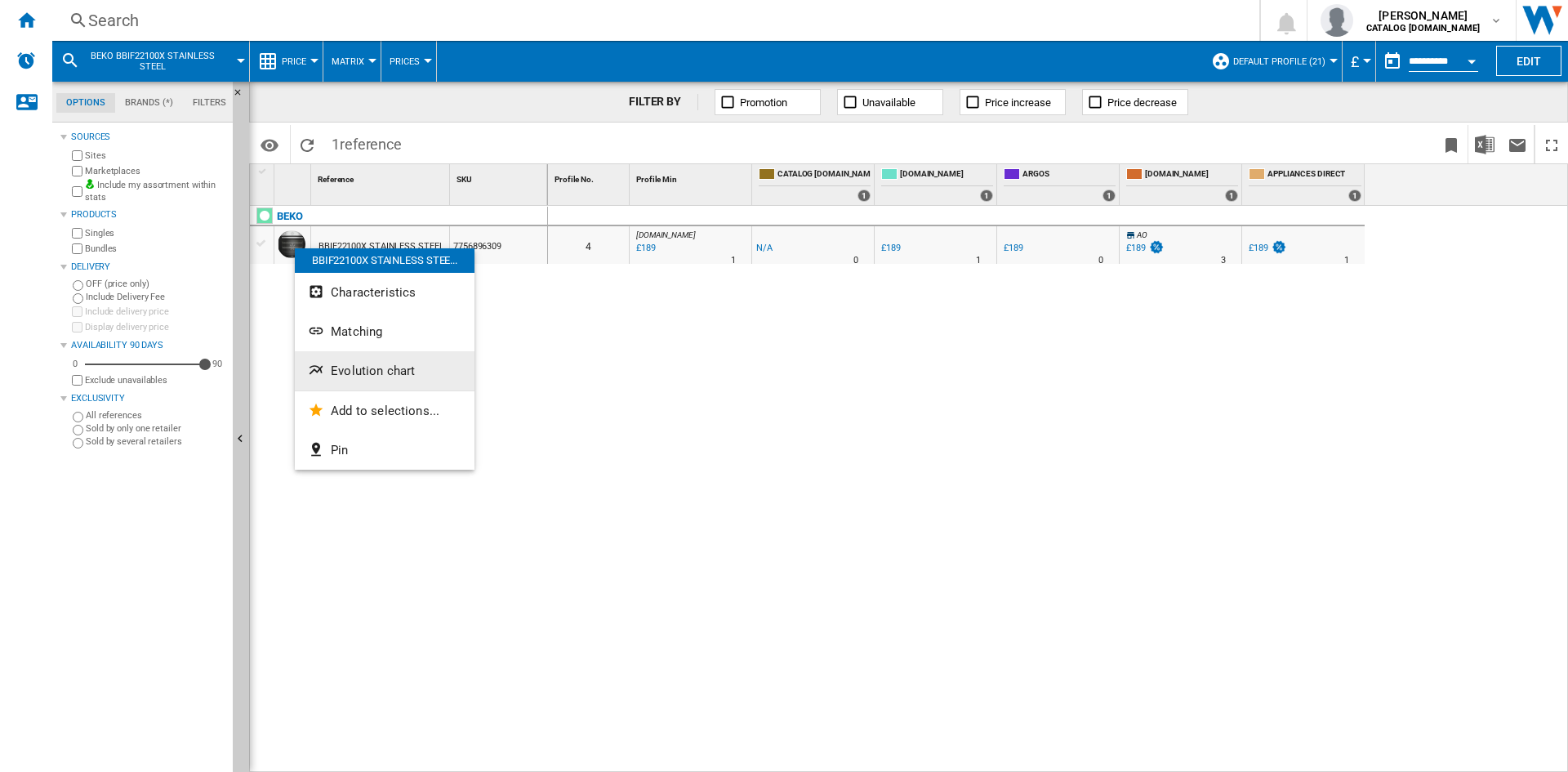
click at [375, 374] on span "Evolution chart" at bounding box center [373, 371] width 84 height 15
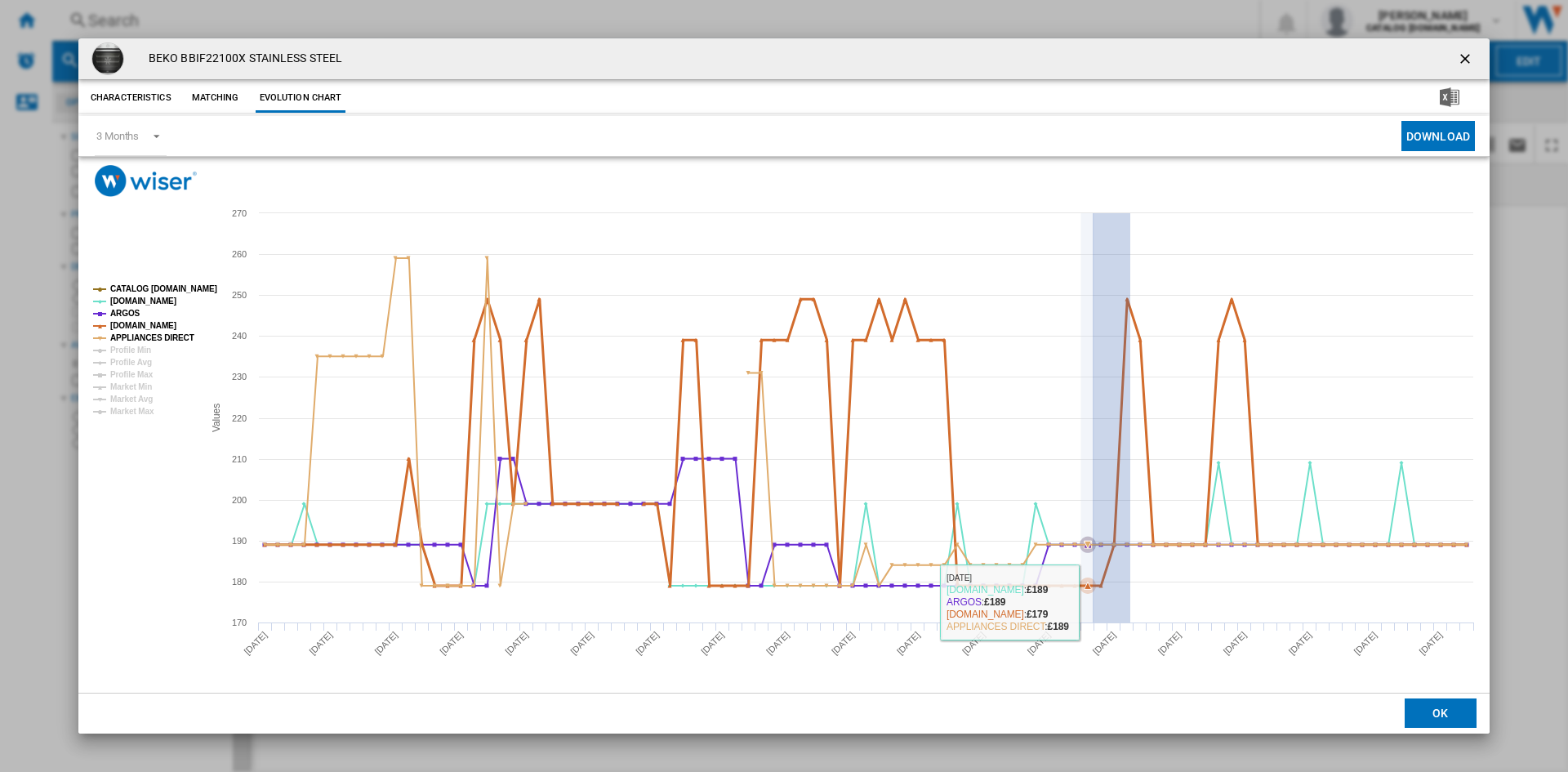
drag, startPoint x: 1130, startPoint y: 602, endPoint x: 1092, endPoint y: 602, distance: 38.0
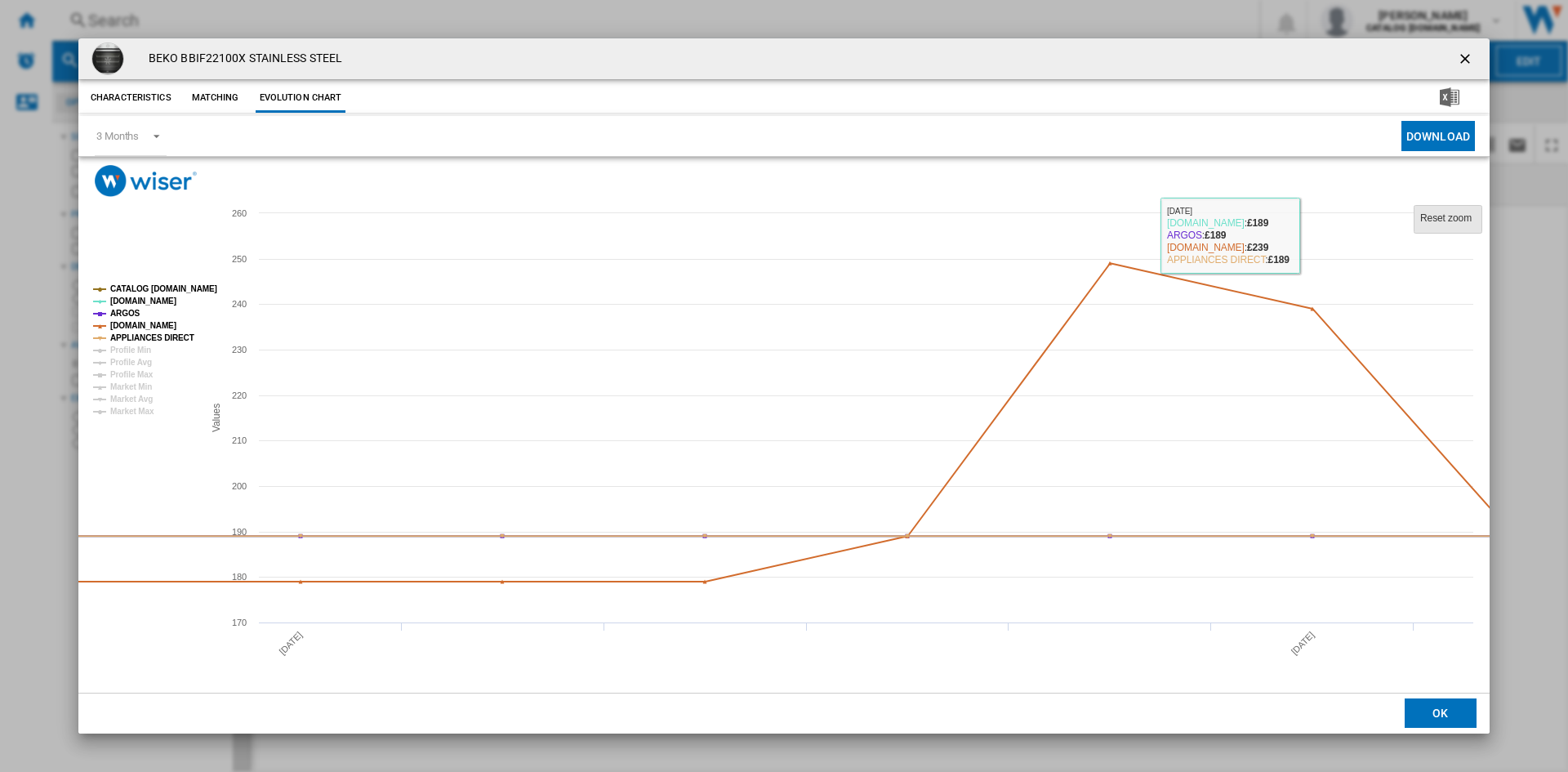
click at [1439, 213] on tspan "Reset zoom" at bounding box center [1446, 219] width 51 height 11
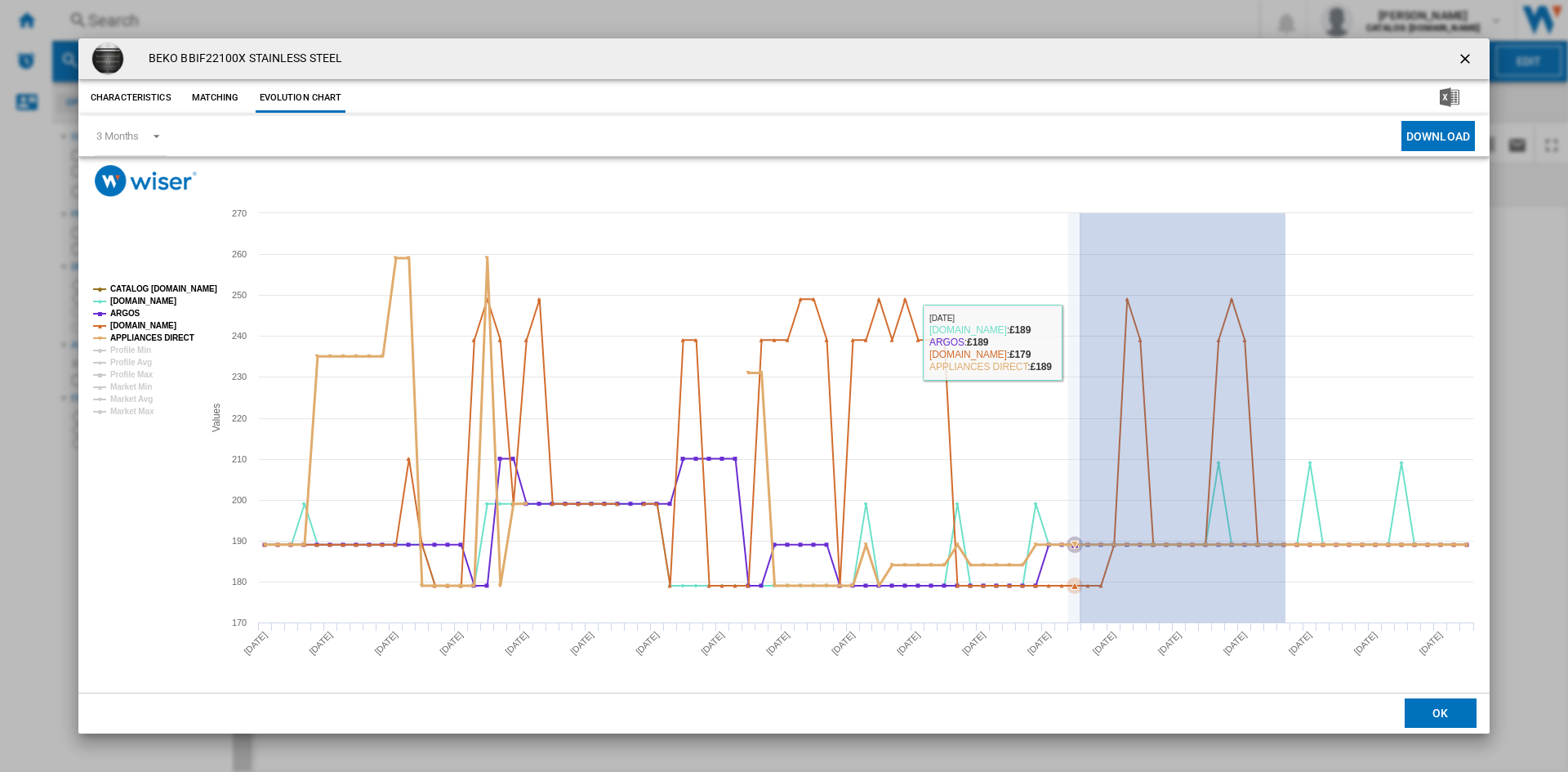
drag, startPoint x: 1285, startPoint y: 342, endPoint x: 1080, endPoint y: 342, distance: 205.0
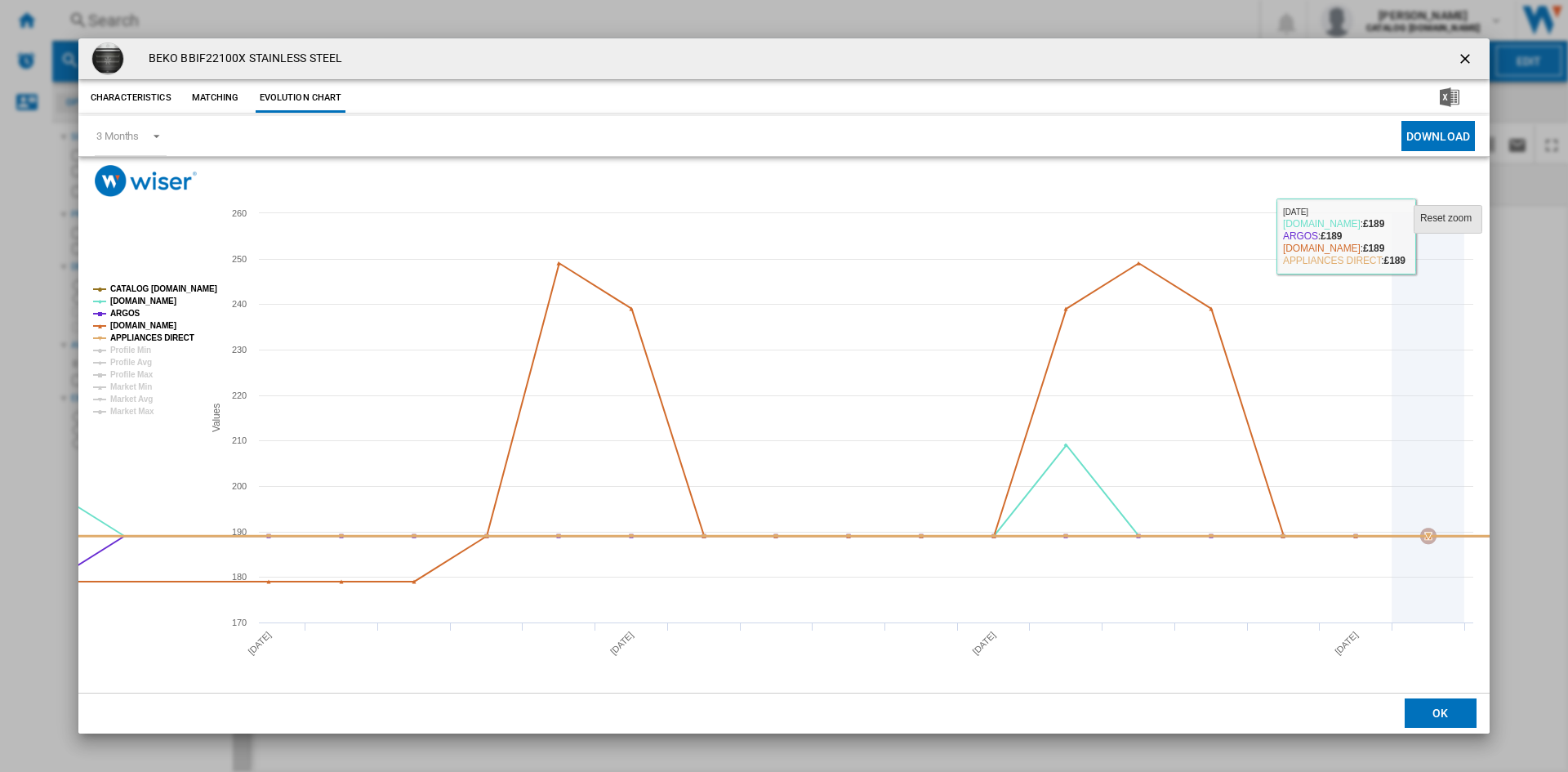
click at [1453, 219] on tspan "Reset zoom" at bounding box center [1446, 219] width 51 height 11
